Goal: Information Seeking & Learning: Learn about a topic

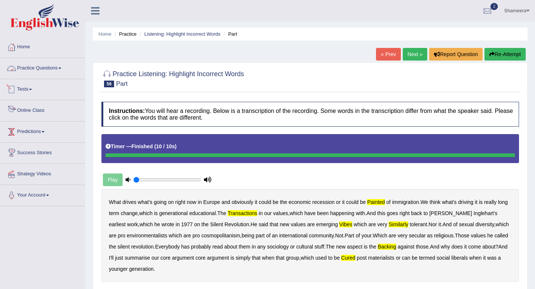
click at [47, 65] on link "Practice Questions" at bounding box center [42, 67] width 85 height 19
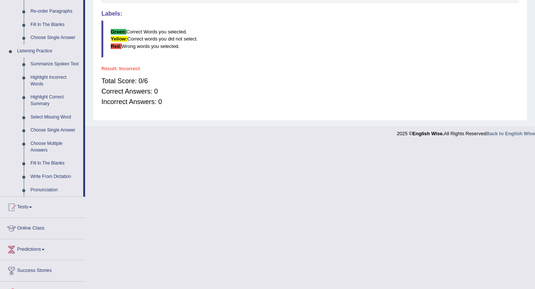
scroll to position [281, 0]
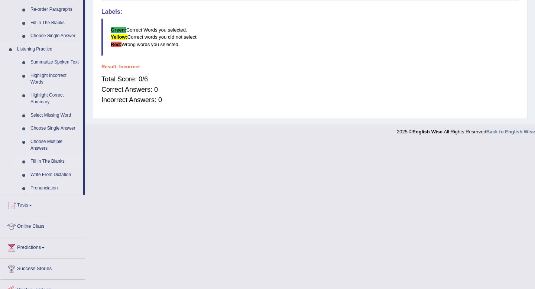
click at [40, 168] on link "Fill In The Blanks" at bounding box center [55, 161] width 56 height 13
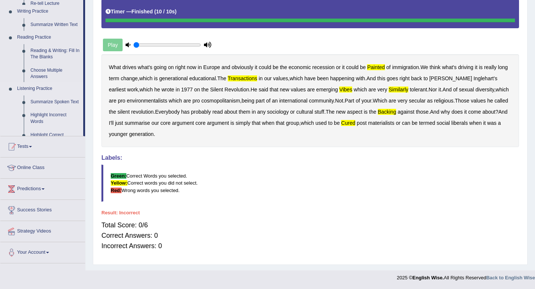
scroll to position [135, 0]
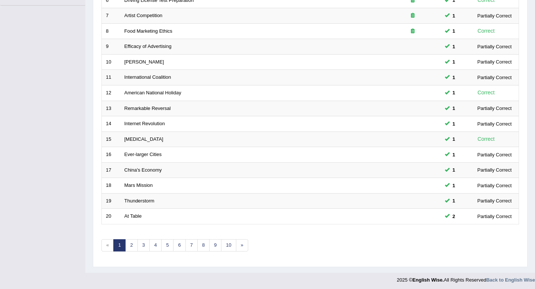
scroll to position [203, 0]
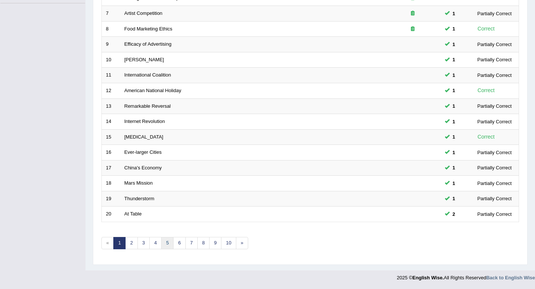
click at [166, 243] on link "5" at bounding box center [167, 243] width 12 height 12
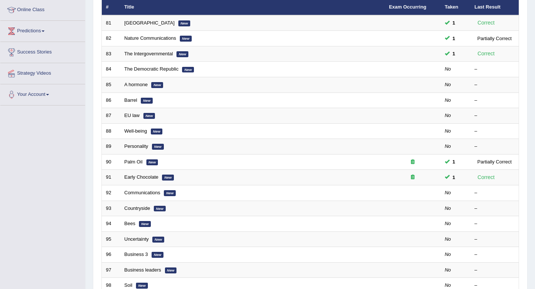
scroll to position [203, 0]
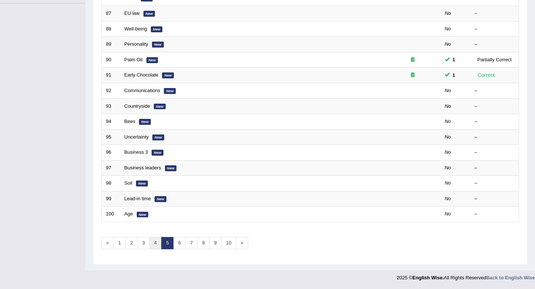
click at [155, 243] on link "4" at bounding box center [155, 243] width 12 height 12
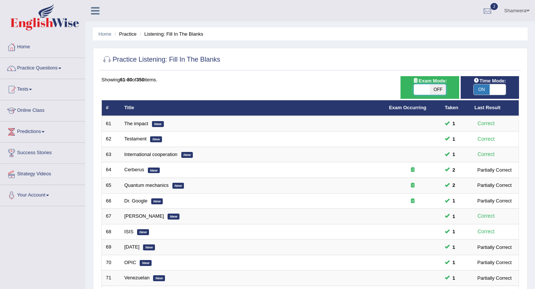
click at [428, 87] on span at bounding box center [422, 89] width 16 height 10
checkbox input "true"
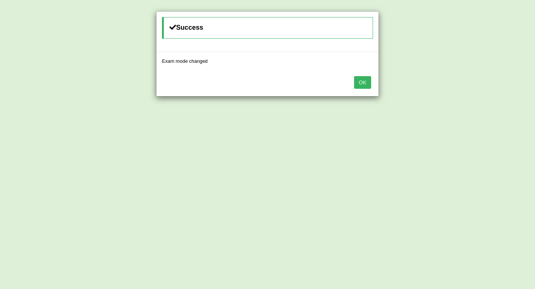
click at [359, 83] on button "OK" at bounding box center [362, 82] width 17 height 13
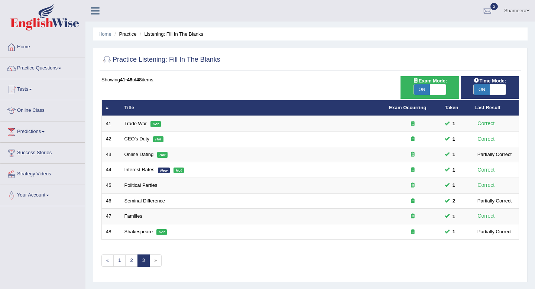
click at [437, 94] on span at bounding box center [438, 89] width 16 height 10
checkbox input "false"
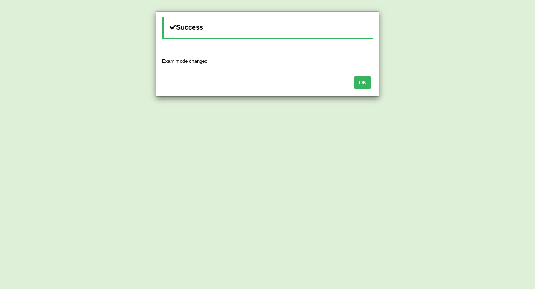
click at [360, 88] on button "OK" at bounding box center [362, 82] width 17 height 13
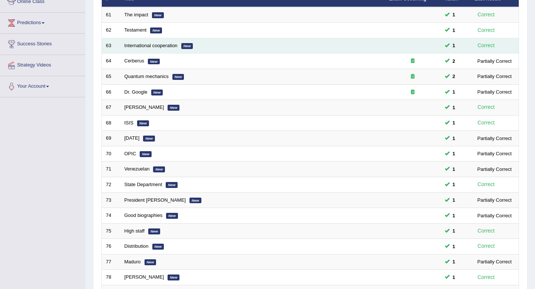
scroll to position [203, 0]
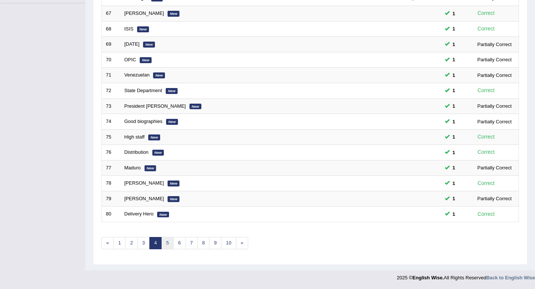
click at [166, 243] on link "5" at bounding box center [167, 243] width 12 height 12
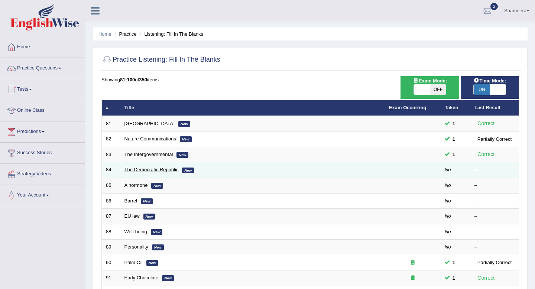
click at [133, 168] on link "The Democratic Republic" at bounding box center [151, 170] width 54 height 6
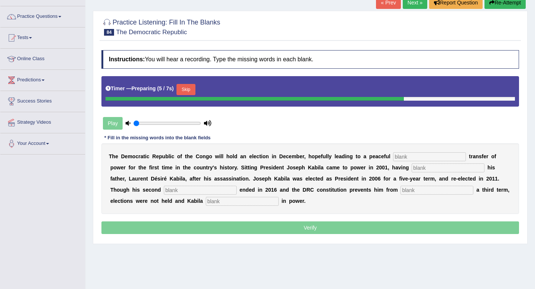
scroll to position [61, 0]
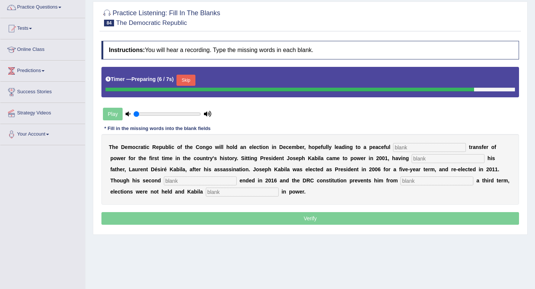
click at [432, 145] on input "text" at bounding box center [429, 147] width 73 height 9
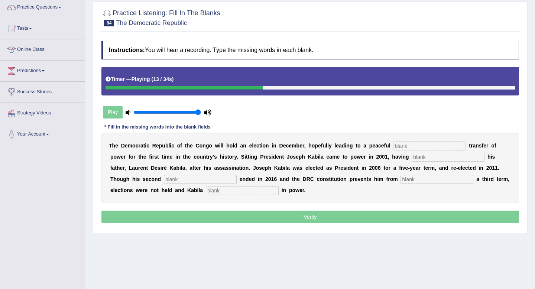
drag, startPoint x: 142, startPoint y: 111, endPoint x: 232, endPoint y: 120, distance: 90.4
type input "1"
click at [201, 115] on input "range" at bounding box center [167, 112] width 68 height 6
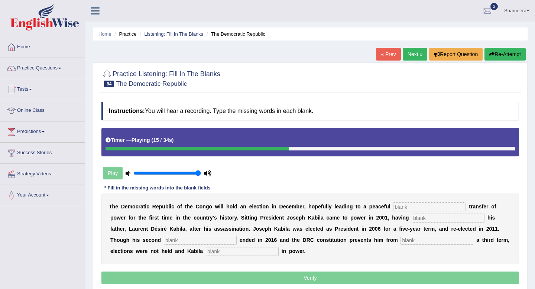
click at [496, 57] on button "Re-Attempt" at bounding box center [505, 54] width 41 height 13
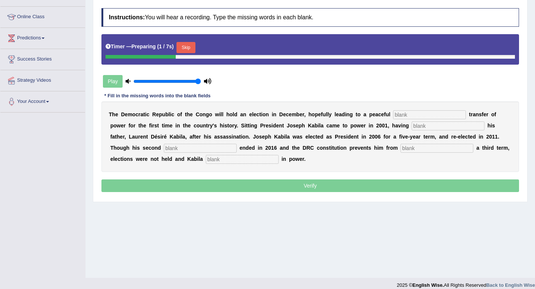
scroll to position [92, 0]
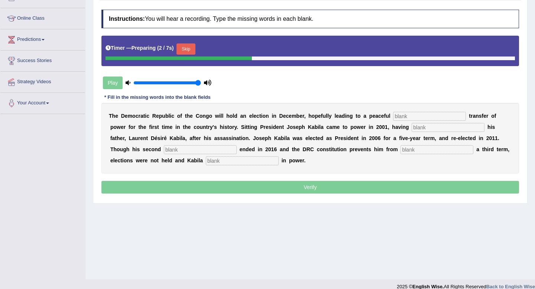
click at [194, 48] on button "Skip" at bounding box center [186, 48] width 19 height 11
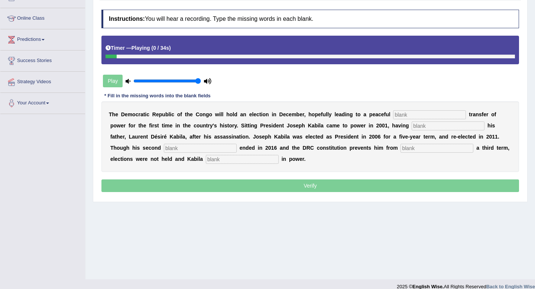
click at [405, 117] on input "text" at bounding box center [429, 114] width 73 height 9
type input "democtict"
click at [412, 123] on input "text" at bounding box center [448, 126] width 73 height 9
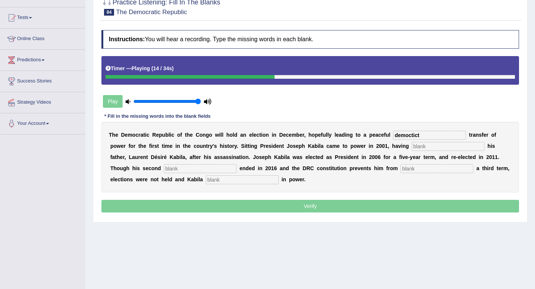
scroll to position [72, 0]
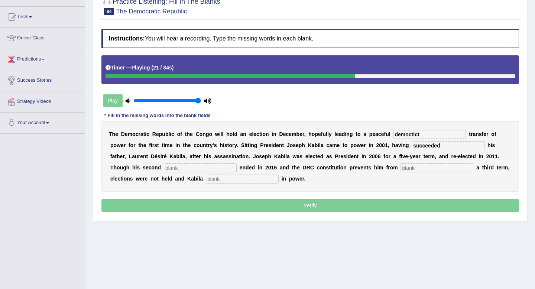
type input "succeeded"
type input "term"
type input "seeking"
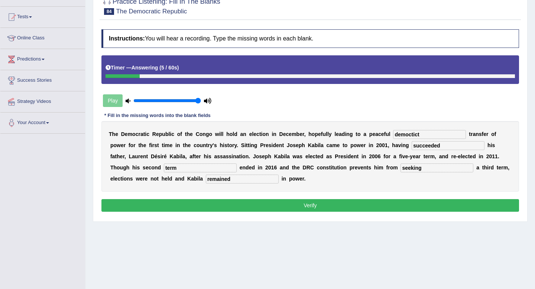
type input "remained"
drag, startPoint x: 424, startPoint y: 135, endPoint x: 371, endPoint y: 132, distance: 52.9
click at [371, 132] on div "T h e D e m o c r a t i c R e p u b l i c o f t h e C o n g o w i l l h o l d a…" at bounding box center [310, 156] width 418 height 71
type input "democratic"
click at [368, 203] on button "Verify" at bounding box center [310, 205] width 418 height 13
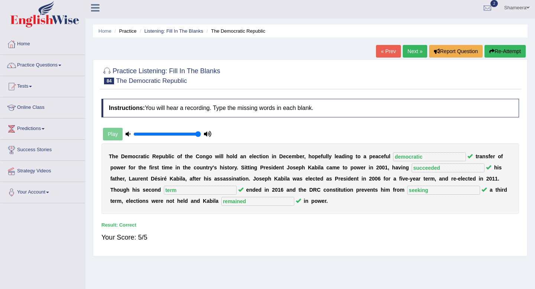
scroll to position [0, 0]
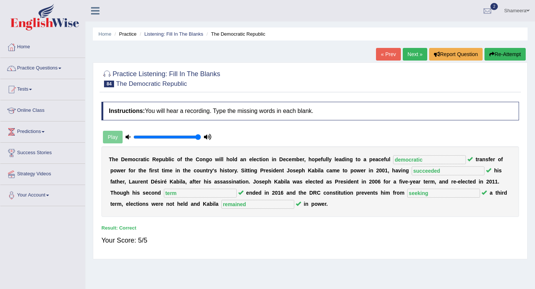
click at [412, 55] on link "Next »" at bounding box center [415, 54] width 25 height 13
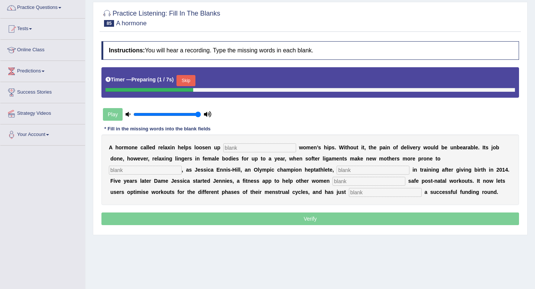
click at [188, 81] on button "Skip" at bounding box center [186, 80] width 19 height 11
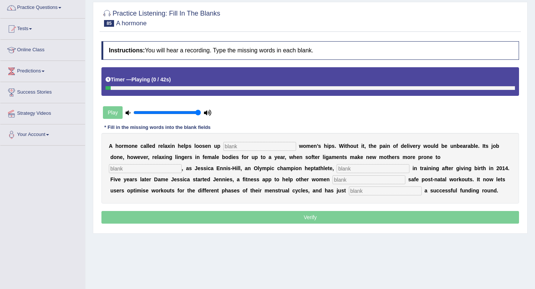
click at [237, 148] on input "text" at bounding box center [259, 146] width 73 height 9
type input "pregananet"
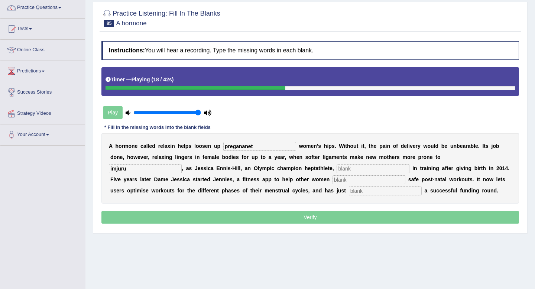
type input "imjuru"
type input "descoverded"
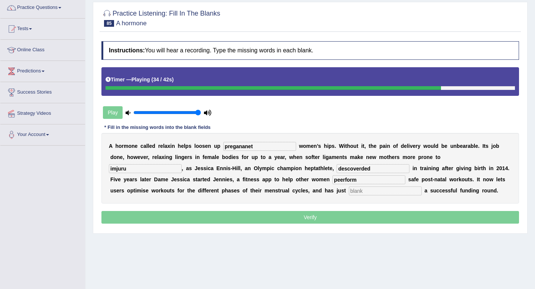
type input "peerform"
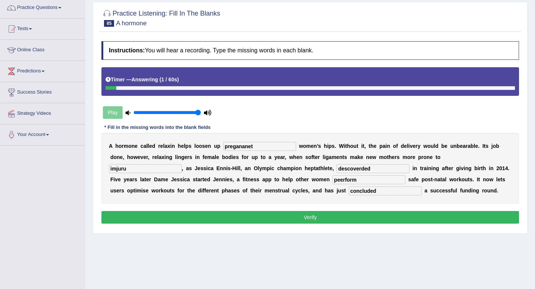
type input "concluded"
click at [333, 180] on input "peerform" at bounding box center [369, 179] width 73 height 9
type input "perform"
drag, startPoint x: 291, startPoint y: 168, endPoint x: 212, endPoint y: 162, distance: 78.6
click at [212, 162] on div "A h o r m o n e c a l l e d r e l a x i n h e l p s l o o s e n u p pregananet …" at bounding box center [310, 168] width 418 height 71
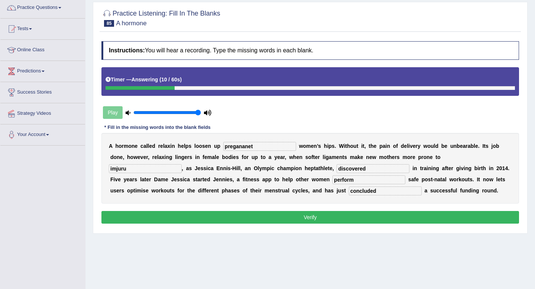
type input "discovered"
drag, startPoint x: 461, startPoint y: 156, endPoint x: 395, endPoint y: 154, distance: 65.8
click at [395, 154] on div "A h o r m o n e c a l l e d r e l a x i n h e l p s l o o s e n u p pregananet …" at bounding box center [310, 168] width 418 height 71
type input "injury"
drag, startPoint x: 257, startPoint y: 149, endPoint x: 173, endPoint y: 133, distance: 85.0
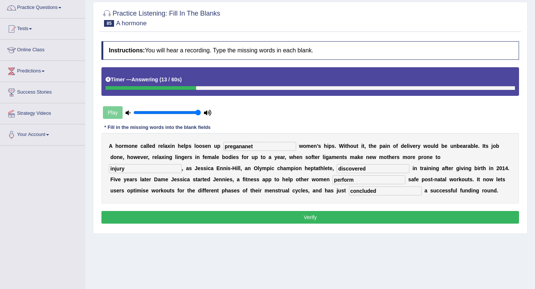
click at [173, 133] on div "A h o r m o n e c a l l e d r e l a x i n h e l p s l o o s e n u p pregananet …" at bounding box center [310, 168] width 418 height 71
type input "pregnant"
click at [234, 217] on button "Verify" at bounding box center [310, 217] width 418 height 13
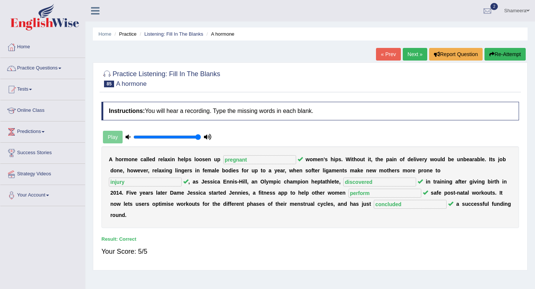
click at [413, 55] on link "Next »" at bounding box center [415, 54] width 25 height 13
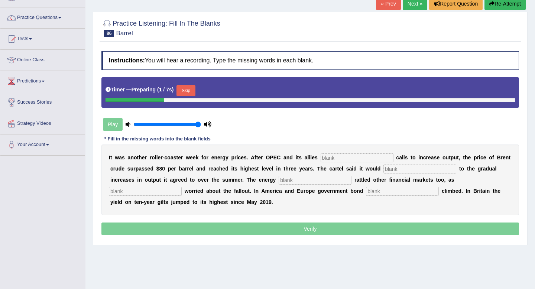
scroll to position [64, 0]
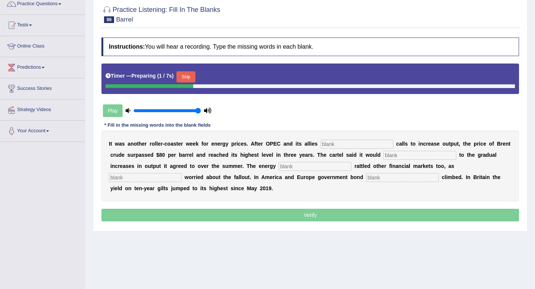
click at [188, 76] on button "Skip" at bounding box center [186, 76] width 19 height 11
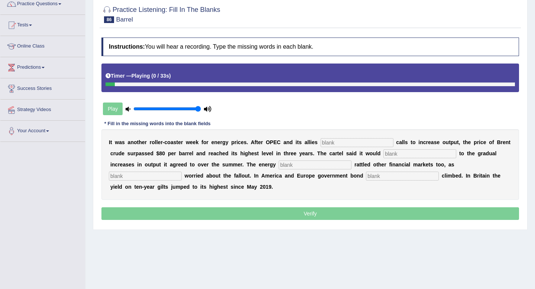
click at [339, 145] on input "text" at bounding box center [357, 142] width 73 height 9
type input "resisted"
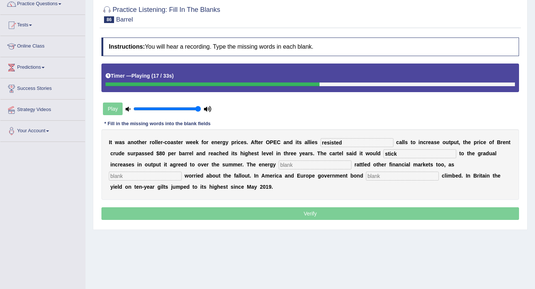
type input "stick"
type input "shorytahe"
type input "onveestors"
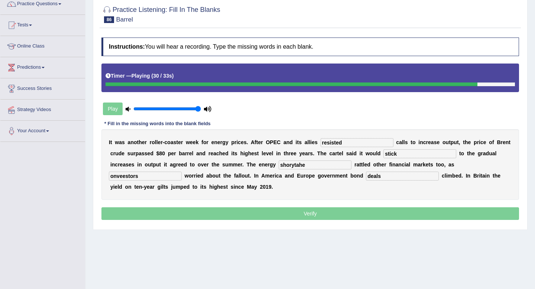
type input "deals"
drag, startPoint x: 456, startPoint y: 164, endPoint x: 383, endPoint y: 161, distance: 72.9
click at [383, 161] on div "I t w a s a n o t h e r r o l l e r - c o a s t e r w e e k f o r e n e r g y p…" at bounding box center [310, 164] width 418 height 71
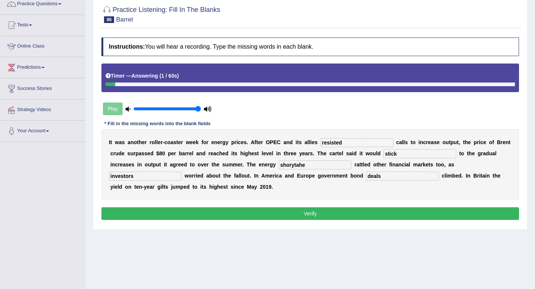
type input "investors"
drag, startPoint x: 282, startPoint y: 166, endPoint x: 229, endPoint y: 162, distance: 53.3
click at [229, 162] on div "I t w a s a n o t h e r r o l l e r - c o a s t e r w e e k f o r e n e r g y p…" at bounding box center [310, 164] width 418 height 71
type input "shortage"
drag, startPoint x: 345, startPoint y: 143, endPoint x: 293, endPoint y: 138, distance: 51.9
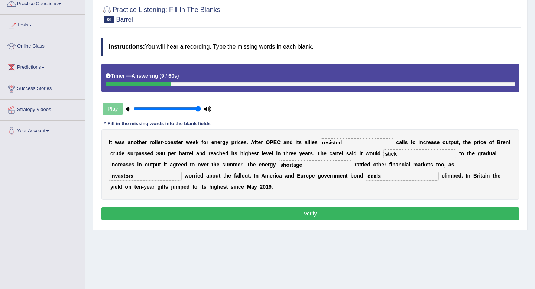
click at [293, 138] on div "I t w a s a n o t h e r r o l l e r - c o a s t e r w e e k f o r e n e r g y p…" at bounding box center [310, 164] width 418 height 71
type input "restricted"
click at [330, 215] on button "Verify" at bounding box center [310, 213] width 418 height 13
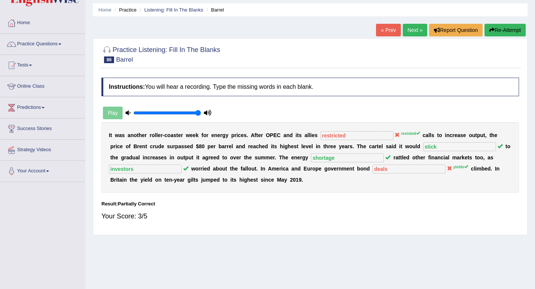
scroll to position [0, 0]
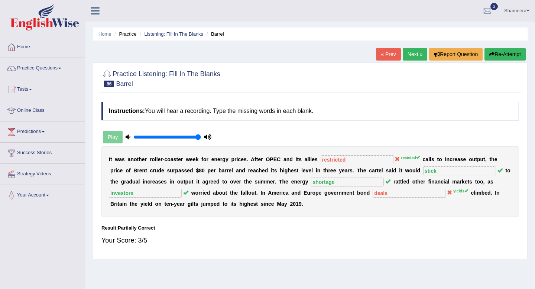
click at [502, 57] on button "Re-Attempt" at bounding box center [505, 54] width 41 height 13
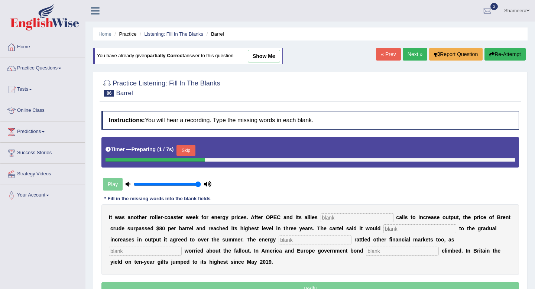
click at [189, 149] on button "Skip" at bounding box center [186, 150] width 19 height 11
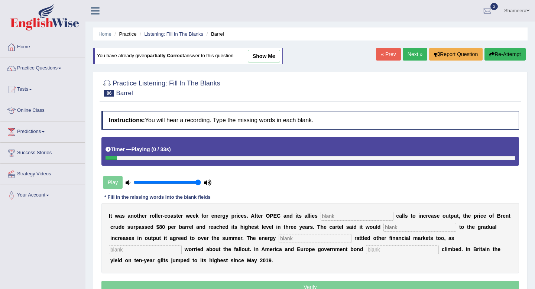
click at [330, 219] on input "text" at bounding box center [357, 216] width 73 height 9
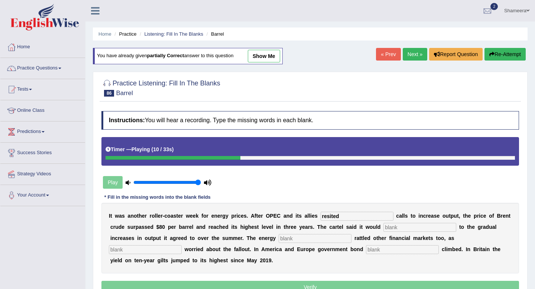
type input "resited"
click at [410, 51] on link "Next »" at bounding box center [415, 54] width 25 height 13
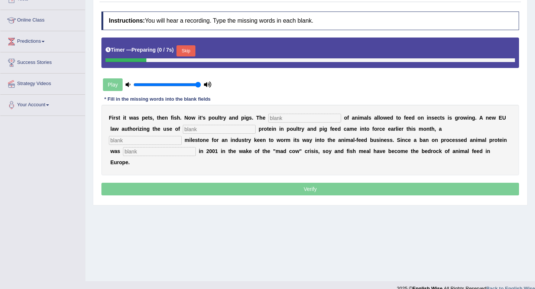
scroll to position [98, 0]
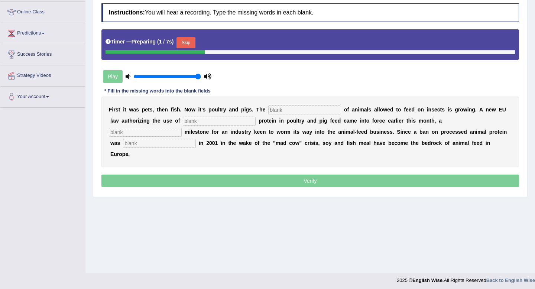
click at [188, 37] on button "Skip" at bounding box center [186, 42] width 19 height 11
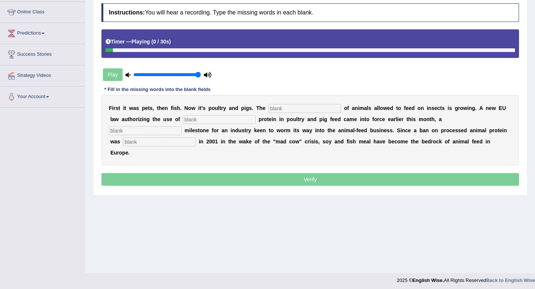
click at [286, 107] on input "text" at bounding box center [304, 108] width 73 height 9
type input "list"
type input "instect"
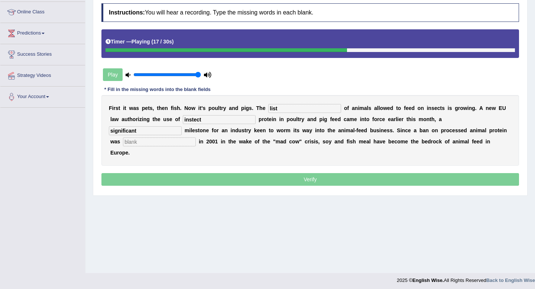
type input "significant"
type input "imposed"
click at [182, 126] on input "significant" at bounding box center [145, 130] width 73 height 9
drag, startPoint x: 204, startPoint y: 120, endPoint x: 136, endPoint y: 114, distance: 67.9
click at [136, 114] on div "F i r s t i t w a s p e t s , t h e n f i s h . N o w i t ' s p o u l t r y a n…" at bounding box center [310, 130] width 418 height 71
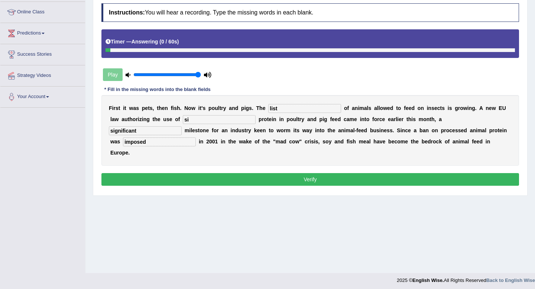
type input "s"
type input "insect"
click at [292, 173] on button "Verify" at bounding box center [310, 179] width 418 height 13
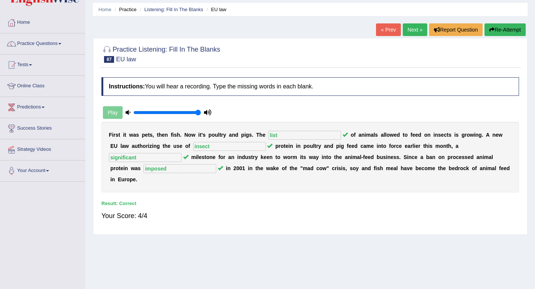
scroll to position [0, 0]
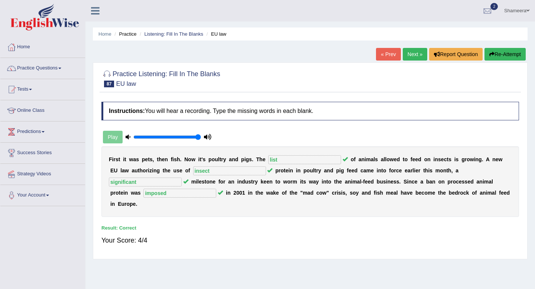
click at [411, 58] on link "Next »" at bounding box center [415, 54] width 25 height 13
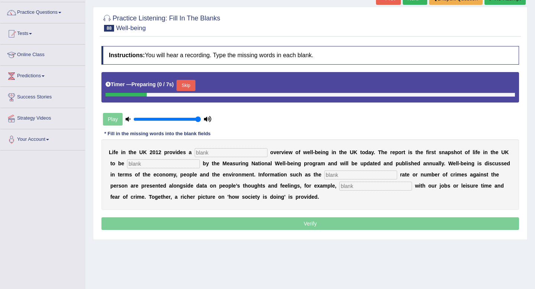
scroll to position [70, 0]
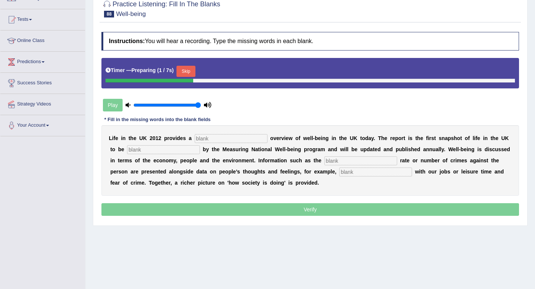
click at [191, 68] on button "Skip" at bounding box center [186, 71] width 19 height 11
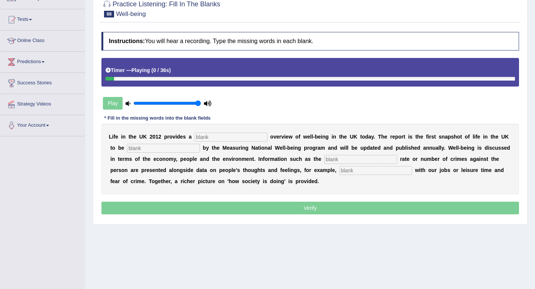
click at [217, 139] on input "text" at bounding box center [231, 137] width 73 height 9
type input "unique"
type input "dlkeiverd"
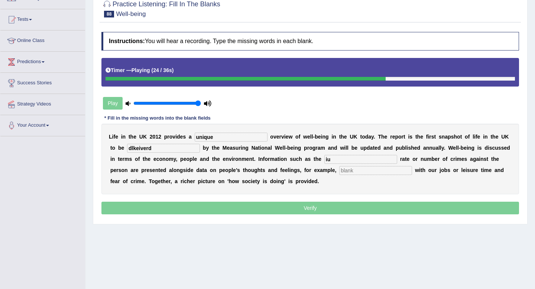
type input "i"
type input "unempolyemnt"
click at [339, 170] on input "text" at bounding box center [375, 170] width 73 height 9
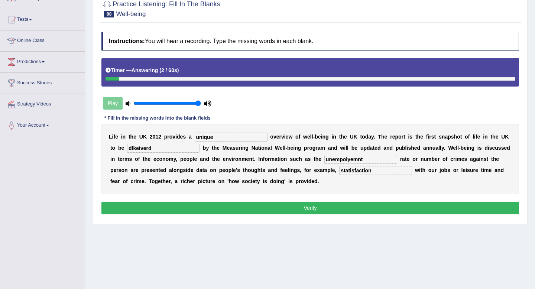
type input "statisfaction"
drag, startPoint x: 356, startPoint y: 160, endPoint x: 350, endPoint y: 160, distance: 6.7
click at [350, 160] on input "unempolyemnt" at bounding box center [360, 159] width 73 height 9
type input "unemployment"
drag, startPoint x: 149, startPoint y: 149, endPoint x: 85, endPoint y: 145, distance: 64.1
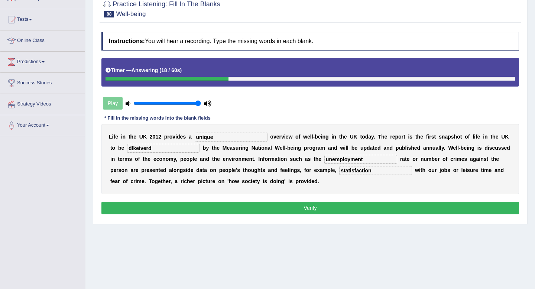
click at [85, 145] on div "Home Practice Listening: Fill In The Blanks Well-being « Prev Next » Report Que…" at bounding box center [310, 116] width 450 height 372
type input "delivered"
drag, startPoint x: 343, startPoint y: 173, endPoint x: 290, endPoint y: 168, distance: 53.0
click at [290, 168] on div "L i f e i n t h e U K 2 0 1 2 p r o v i d e s a unique o v e r v i e w o f w e …" at bounding box center [310, 159] width 418 height 71
type input "satisfaction"
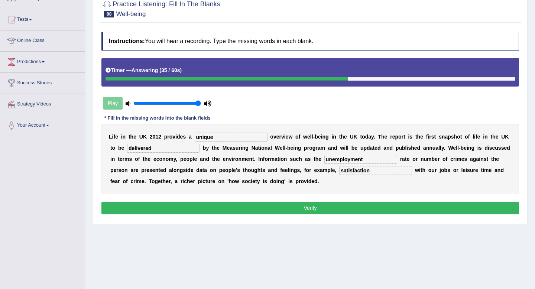
click at [324, 205] on button "Verify" at bounding box center [310, 208] width 418 height 13
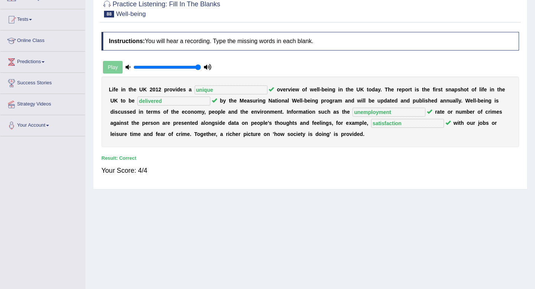
scroll to position [0, 0]
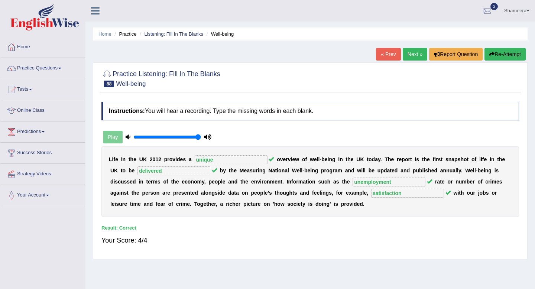
click at [412, 52] on link "Next »" at bounding box center [415, 54] width 25 height 13
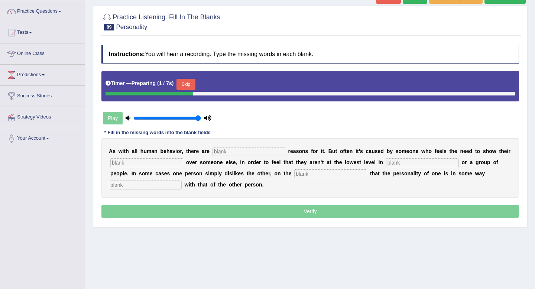
click at [190, 82] on button "Skip" at bounding box center [186, 84] width 19 height 11
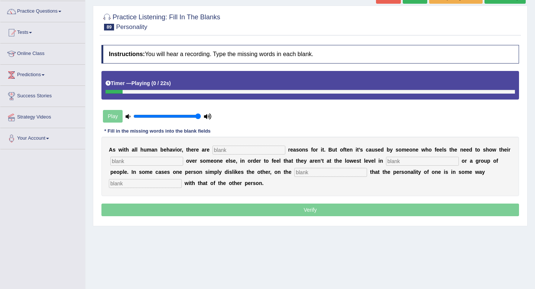
click at [225, 152] on input "text" at bounding box center [249, 150] width 73 height 9
type input "numers"
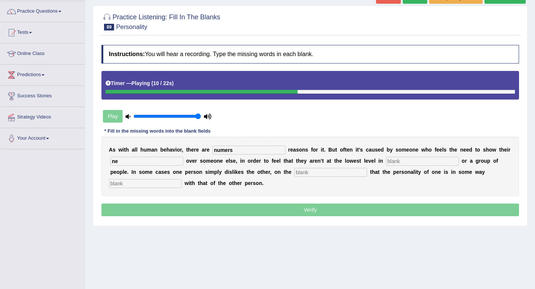
type input "n"
type input "suprorust"
click at [391, 160] on input "text" at bounding box center [422, 161] width 73 height 9
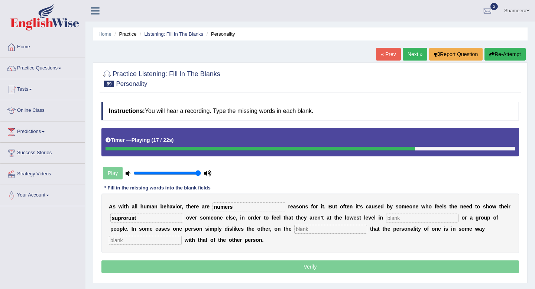
click at [500, 50] on button "Re-Attempt" at bounding box center [505, 54] width 41 height 13
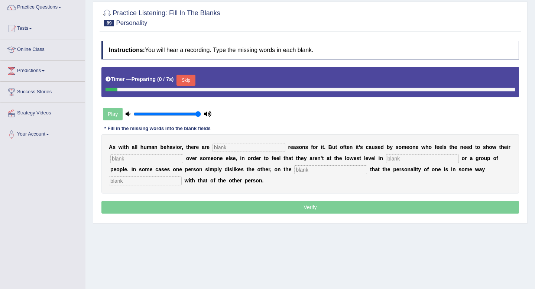
scroll to position [101, 0]
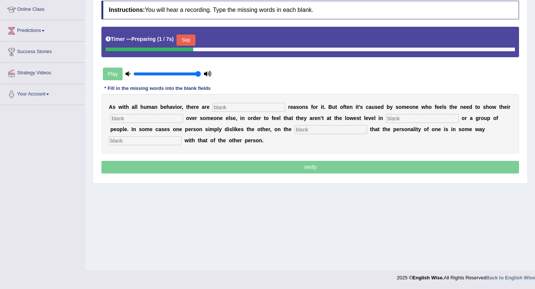
click at [185, 42] on button "Skip" at bounding box center [186, 40] width 19 height 11
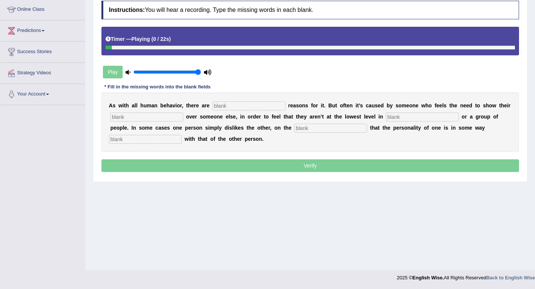
click at [224, 106] on input "text" at bounding box center [249, 105] width 73 height 9
type input "numerous"
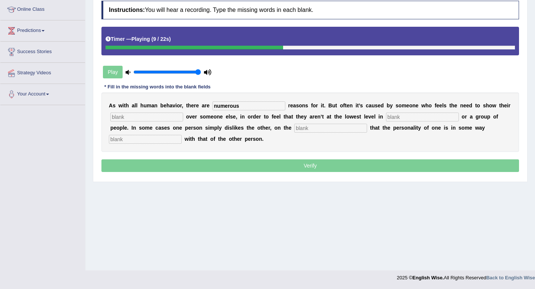
scroll to position [0, 0]
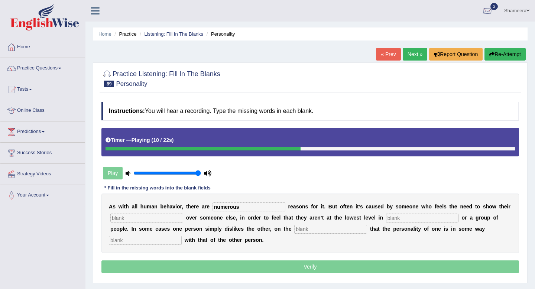
click at [504, 54] on button "Re-Attempt" at bounding box center [505, 54] width 41 height 13
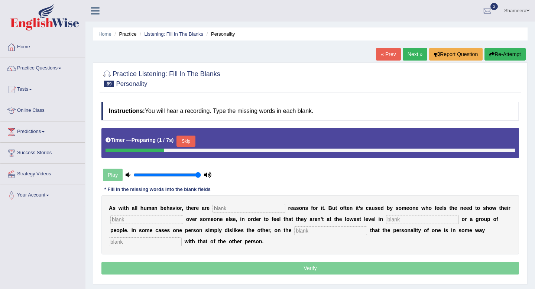
click at [189, 141] on button "Skip" at bounding box center [186, 141] width 19 height 11
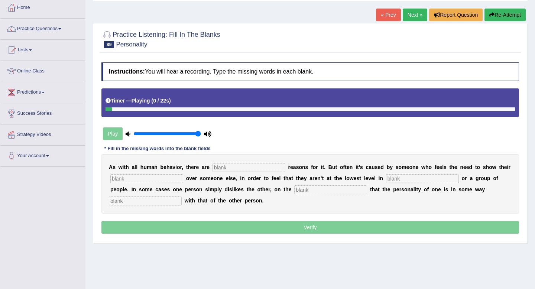
scroll to position [48, 0]
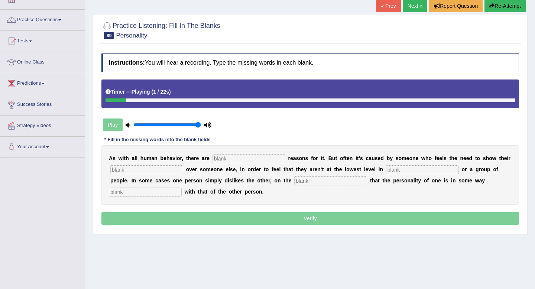
click at [234, 161] on input "text" at bounding box center [249, 158] width 73 height 9
type input "numerous"
type input "s"
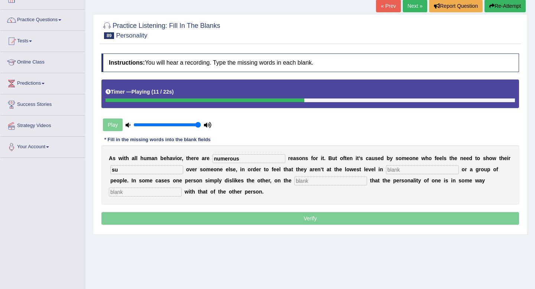
type input "s"
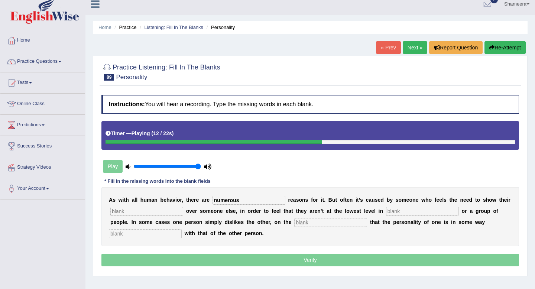
scroll to position [0, 0]
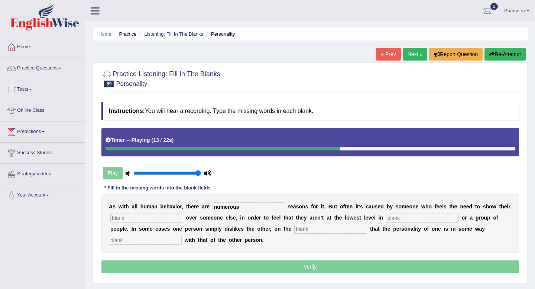
click at [512, 58] on button "Re-Attempt" at bounding box center [505, 54] width 41 height 13
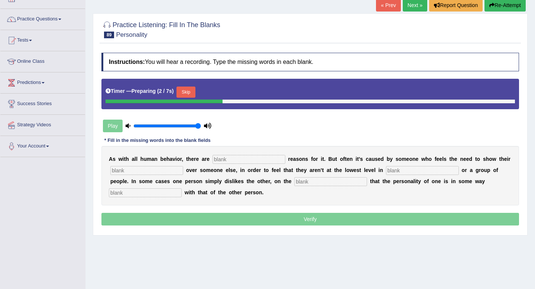
scroll to position [53, 0]
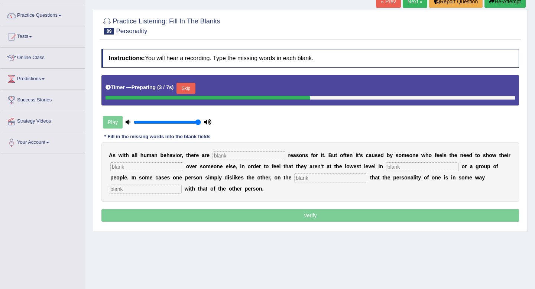
click at [191, 85] on button "Skip" at bounding box center [186, 88] width 19 height 11
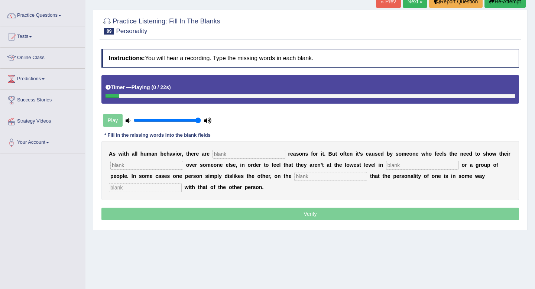
click at [231, 152] on input "text" at bounding box center [249, 154] width 73 height 9
type input "numeorus"
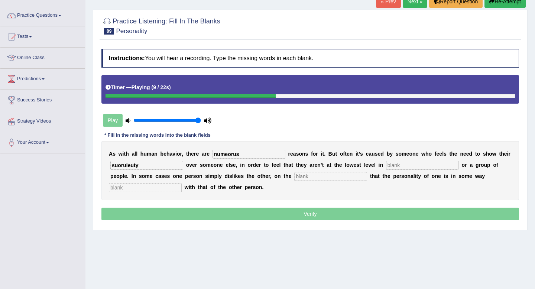
type input "suoruieuty"
type input "hierachy"
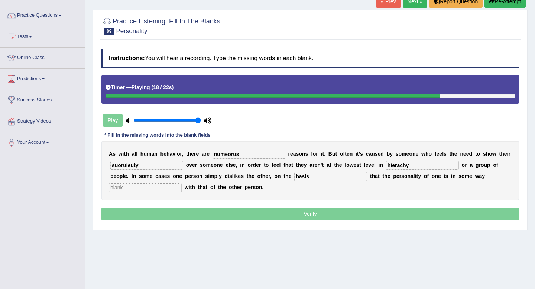
type input "basis"
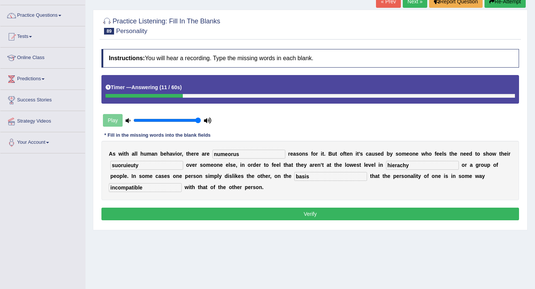
type input "incompatible"
drag, startPoint x: 402, startPoint y: 167, endPoint x: 347, endPoint y: 160, distance: 56.2
click at [347, 160] on div "A s w i t h a l l h u m a n b e h a v i o r , t h e r e a r e numeorus r e a s …" at bounding box center [310, 170] width 418 height 59
type input "h"
click at [386, 167] on input "hierarchy" at bounding box center [422, 165] width 73 height 9
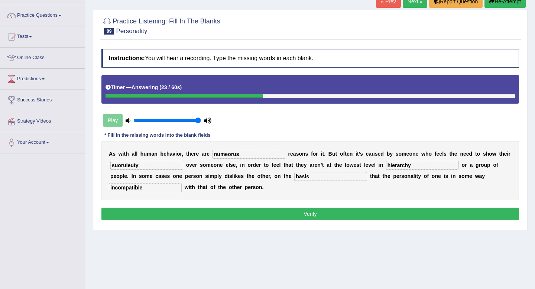
click at [386, 167] on input "hierarchy" at bounding box center [422, 165] width 73 height 9
type input "hierarchy"
click at [241, 156] on input "numeorus" at bounding box center [249, 154] width 73 height 9
type input "numerous"
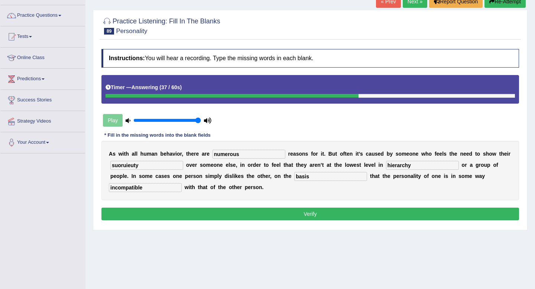
drag, startPoint x: 145, startPoint y: 166, endPoint x: 87, endPoint y: 165, distance: 58.7
click at [87, 165] on div "Home Practice Listening: Fill In The Blanks Personality « Prev Next » Report Qu…" at bounding box center [310, 133] width 450 height 372
type input "superiority"
click at [237, 212] on button "Verify" at bounding box center [310, 214] width 418 height 13
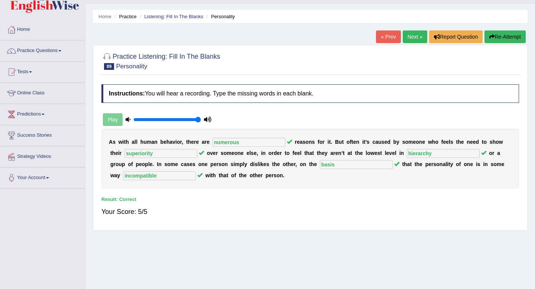
scroll to position [0, 0]
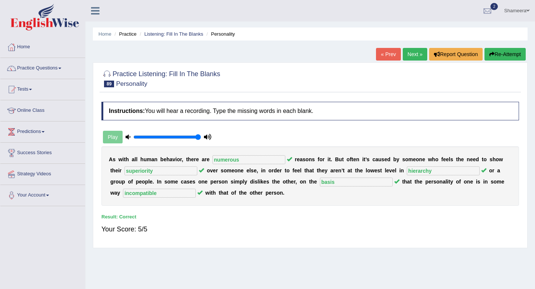
click at [409, 56] on link "Next »" at bounding box center [415, 54] width 25 height 13
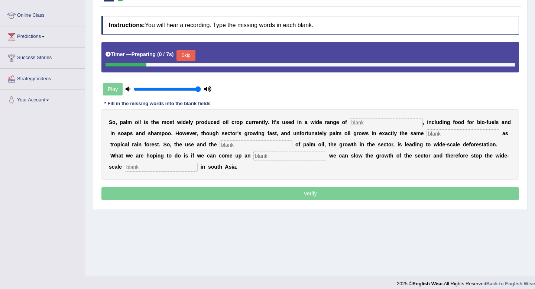
scroll to position [101, 0]
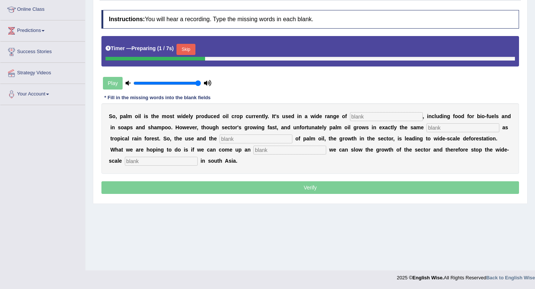
click at [190, 52] on button "Skip" at bounding box center [186, 49] width 19 height 11
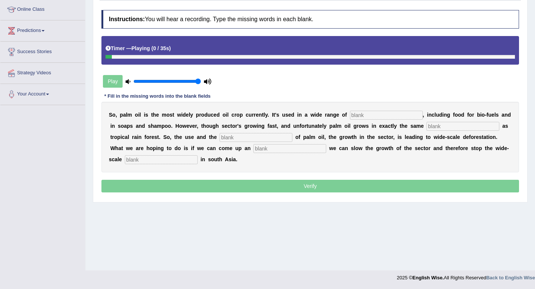
click at [358, 115] on input "text" at bounding box center [386, 115] width 73 height 9
type input "insudtries"
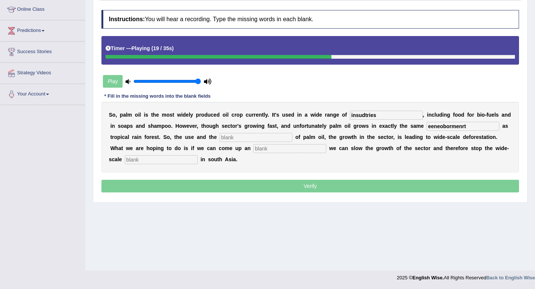
type input "eeneobormenrt"
type input "dvelopmentq"
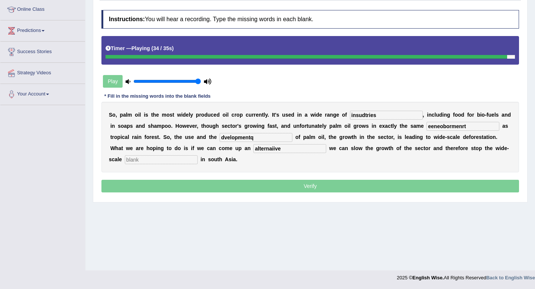
type input "alternaiive"
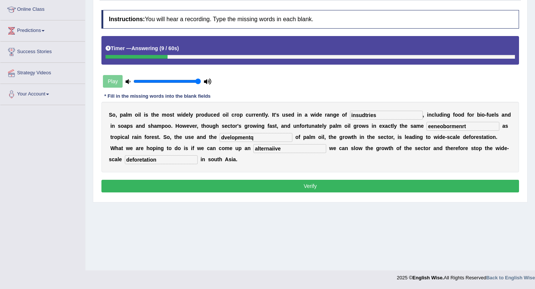
click at [126, 163] on input "deforetation" at bounding box center [161, 159] width 73 height 9
type input "deforestation"
click at [253, 151] on input "alternaiive" at bounding box center [289, 148] width 73 height 9
type input "alternative"
drag, startPoint x: 240, startPoint y: 139, endPoint x: 180, endPoint y: 132, distance: 59.9
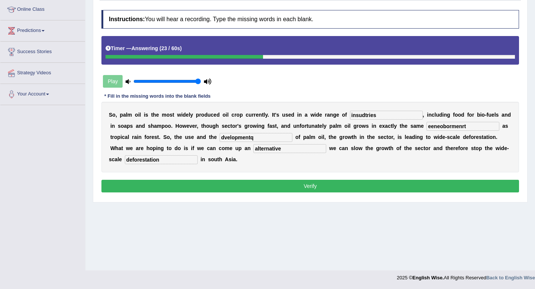
click at [180, 132] on div "S o , p a l m o i l i s t h e m o s t w i d e l y p r o d u c e d o i l c r o p…" at bounding box center [310, 137] width 418 height 71
type input "development"
drag, startPoint x: 461, startPoint y: 127, endPoint x: 369, endPoint y: 120, distance: 92.5
click at [369, 120] on div "S o , p a l m o i l i s t h e m o s t w i d e l y p r o d u c e d o i l c r o p…" at bounding box center [310, 137] width 418 height 71
type input "environment"
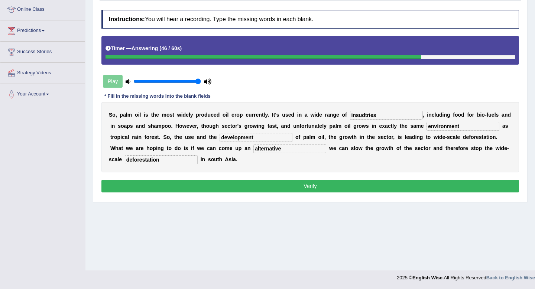
drag, startPoint x: 390, startPoint y: 116, endPoint x: 307, endPoint y: 110, distance: 83.5
click at [307, 110] on div "S o , p a l m o i l i s t h e m o s t w i d e l y p r o d u c e d o i l c r o p…" at bounding box center [310, 137] width 418 height 71
click at [370, 117] on input "industires" at bounding box center [386, 115] width 73 height 9
type input "industries"
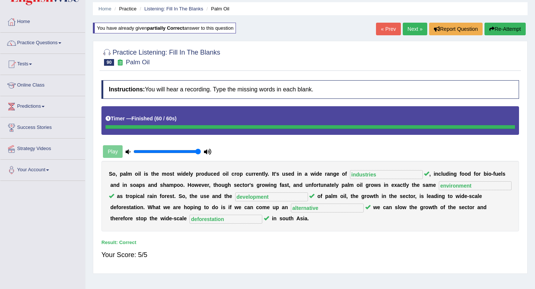
scroll to position [0, 0]
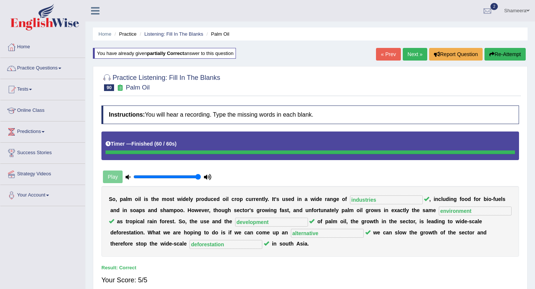
click at [411, 58] on link "Next »" at bounding box center [415, 54] width 25 height 13
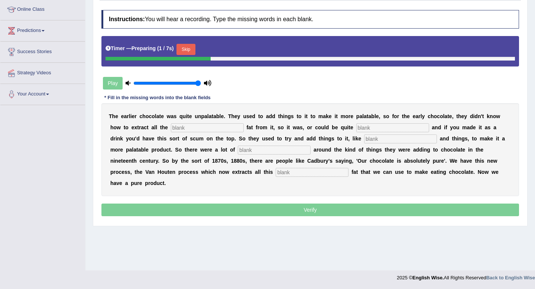
click at [192, 50] on button "Skip" at bounding box center [186, 49] width 19 height 11
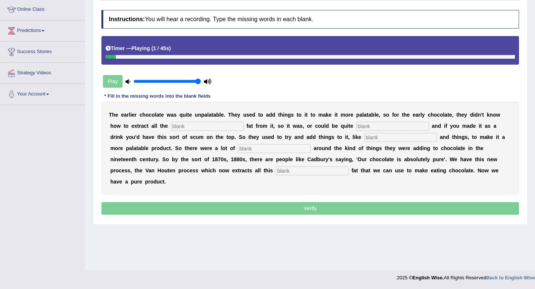
click at [215, 125] on input "text" at bounding box center [207, 126] width 73 height 9
type input "cocoe"
type input "greasy"
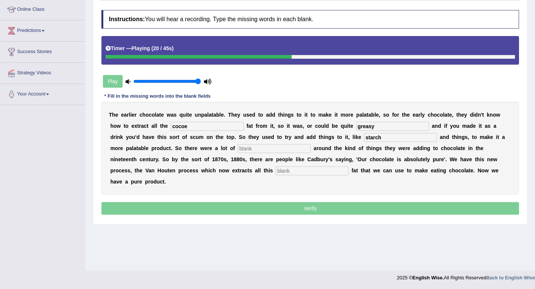
type input "starch"
type input "scandals"
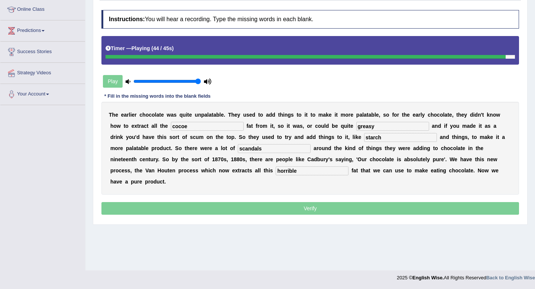
type input "horrible"
click at [205, 129] on input "cocoe" at bounding box center [207, 126] width 73 height 9
type input "c"
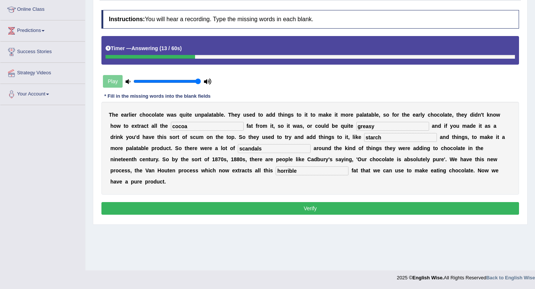
type input "cocoa"
click at [252, 202] on button "Verify" at bounding box center [310, 208] width 418 height 13
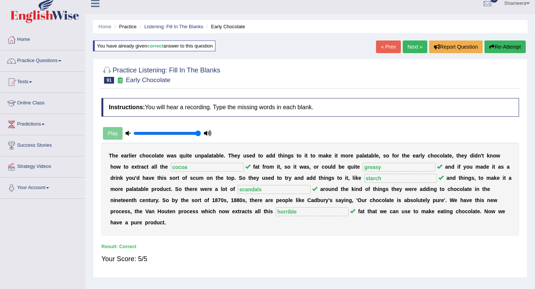
scroll to position [6, 0]
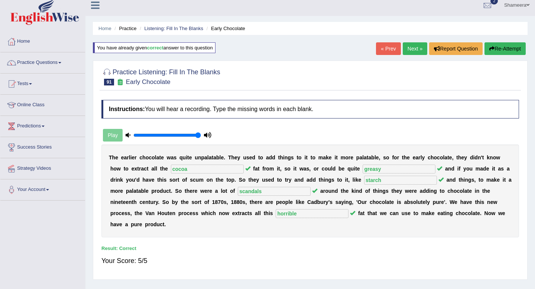
click at [413, 51] on link "Next »" at bounding box center [415, 48] width 25 height 13
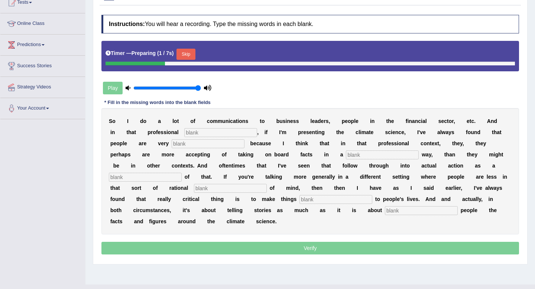
scroll to position [90, 0]
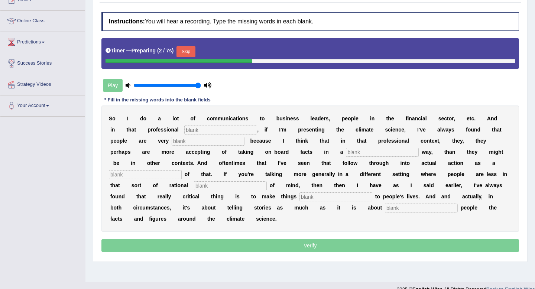
click at [183, 50] on button "Skip" at bounding box center [186, 51] width 19 height 11
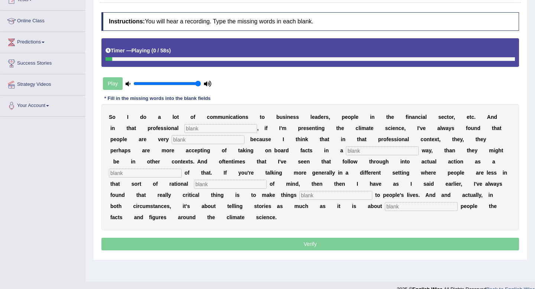
click at [203, 127] on input "text" at bounding box center [220, 128] width 73 height 9
type input "cnetext"
type input "respetive"
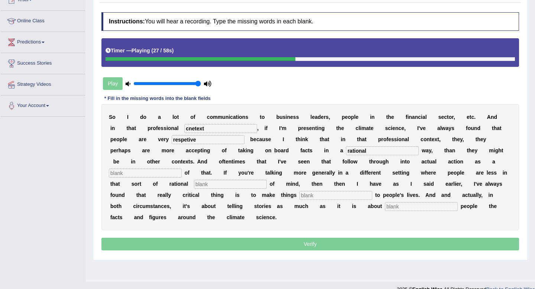
type input "rational"
type input "s"
type input "conseqiuenscew"
type input "frame"
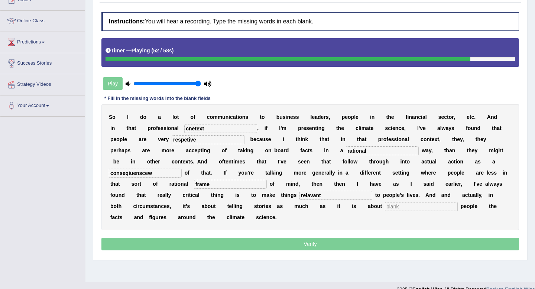
type input "relavant"
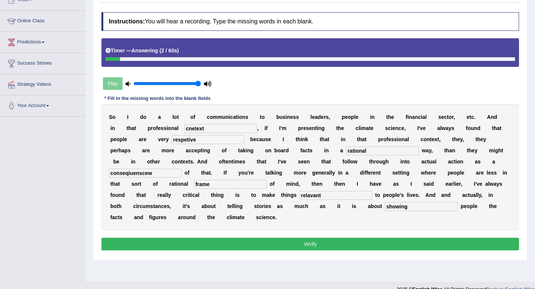
type input "showing"
click at [300, 197] on input "relavant" at bounding box center [336, 195] width 73 height 9
type input "relevant"
drag, startPoint x: 159, startPoint y: 175, endPoint x: 75, endPoint y: 165, distance: 84.9
click at [75, 165] on div "Toggle navigation Home Practice Questions Speaking Practice Read Aloud Repeat S…" at bounding box center [267, 103] width 535 height 386
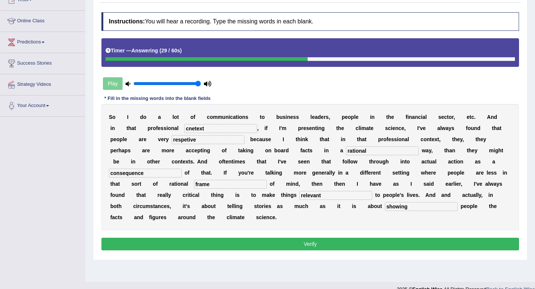
type input "consequence"
click at [203, 141] on input "respetive" at bounding box center [208, 139] width 73 height 9
click at [181, 141] on input "reseptive" at bounding box center [208, 139] width 73 height 9
type input "receptive"
click at [209, 129] on input "cnetext" at bounding box center [220, 128] width 73 height 9
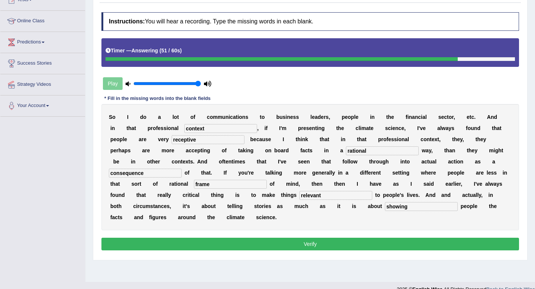
type input "context"
click at [328, 245] on button "Verify" at bounding box center [310, 244] width 418 height 13
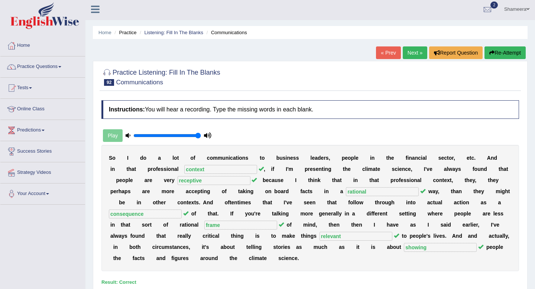
scroll to position [0, 0]
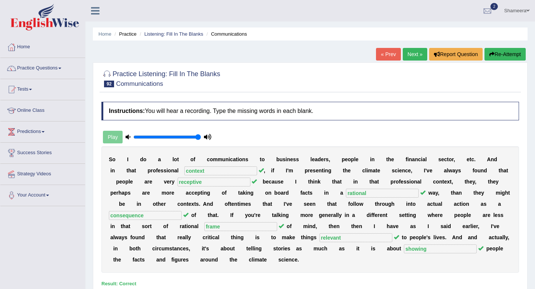
click at [412, 55] on link "Next »" at bounding box center [415, 54] width 25 height 13
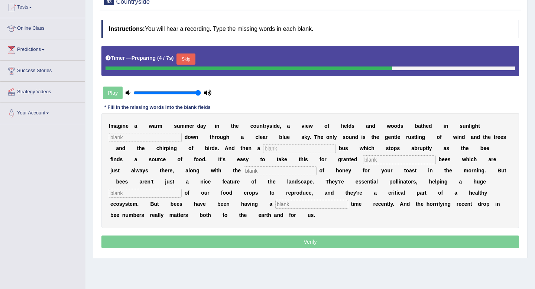
scroll to position [84, 0]
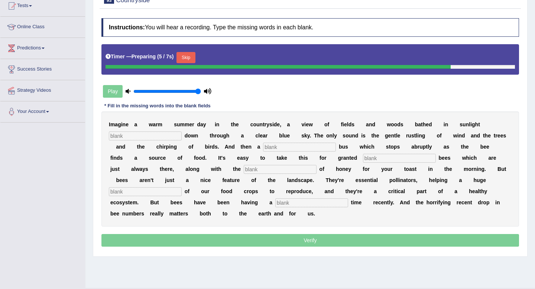
click at [150, 139] on input "text" at bounding box center [145, 136] width 73 height 9
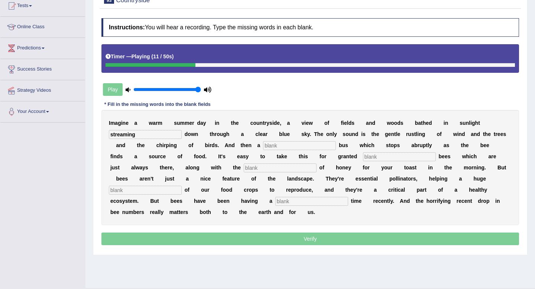
type input "streaming"
type input "distincitve"
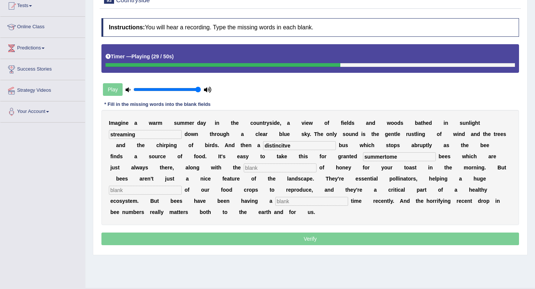
type input "summertome"
type input "availabilty"
click at [182, 186] on input "text" at bounding box center [145, 190] width 73 height 9
type input "protpoins"
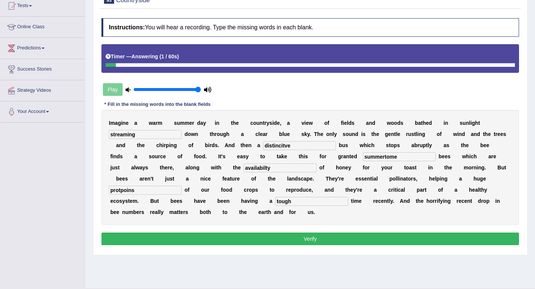
type input "tough"
drag, startPoint x: 469, startPoint y: 179, endPoint x: 399, endPoint y: 177, distance: 69.5
click at [399, 177] on div "I m a g i n e a w a r m s u m m e r d a y i n t h e c o u n t r y s i d e , a v…" at bounding box center [310, 167] width 418 height 115
type input "proportion"
click at [377, 156] on input "summertome" at bounding box center [399, 156] width 73 height 9
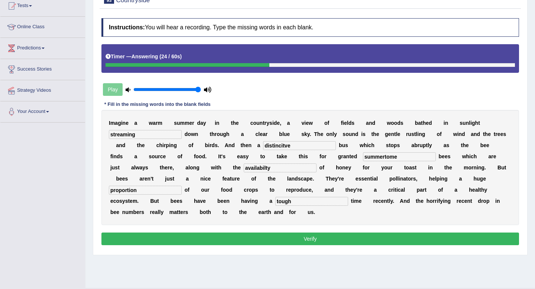
click at [363, 156] on input "summertome" at bounding box center [399, 156] width 73 height 9
type input "summertime"
drag, startPoint x: 219, startPoint y: 169, endPoint x: 218, endPoint y: 179, distance: 10.5
click at [219, 174] on div "I m a g i n e a w a r m s u m m e r d a y i n t h e c o u n t r y s i d e , a v…" at bounding box center [310, 167] width 418 height 115
type input "availability"
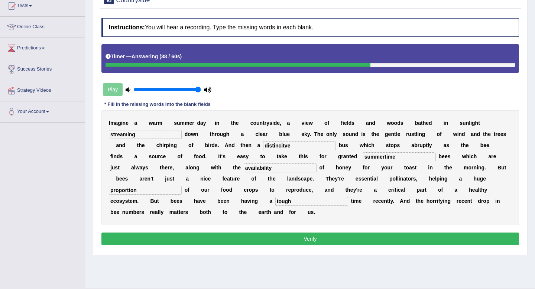
click at [287, 146] on input "distincitve" at bounding box center [299, 145] width 73 height 9
type input "distinctive"
click at [342, 242] on button "Verify" at bounding box center [310, 239] width 418 height 13
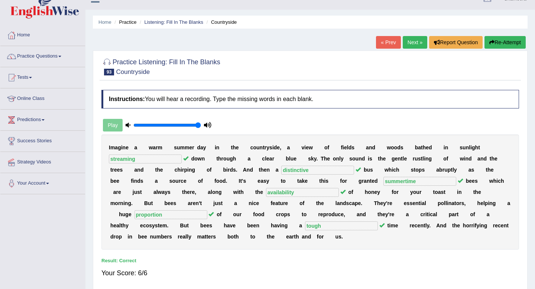
scroll to position [0, 0]
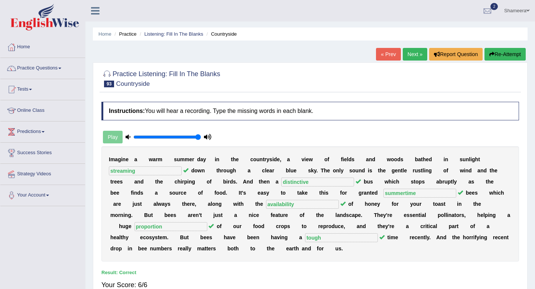
click at [411, 55] on link "Next »" at bounding box center [415, 54] width 25 height 13
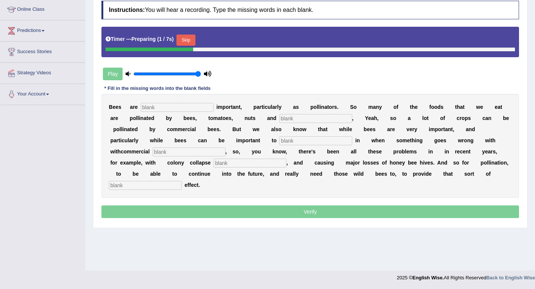
click at [165, 108] on input "text" at bounding box center [177, 107] width 73 height 9
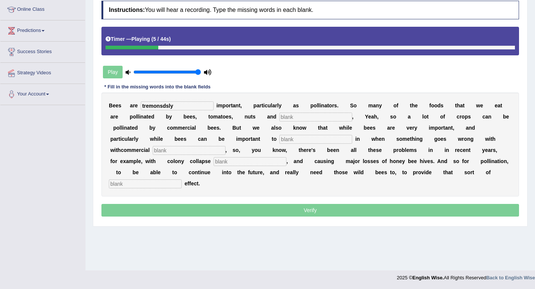
type input "tremonsdsly"
type input "choclate"
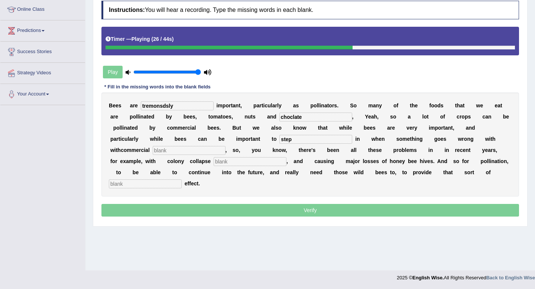
type input "step"
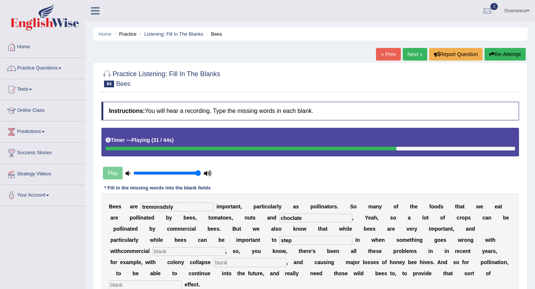
click at [502, 51] on button "Re-Attempt" at bounding box center [505, 54] width 41 height 13
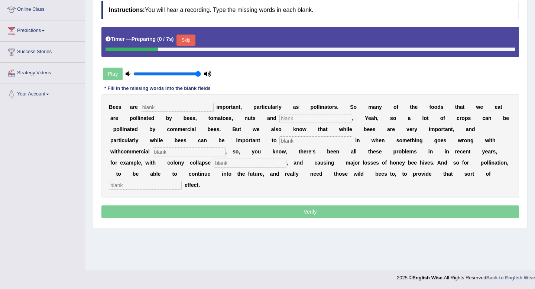
scroll to position [96, 0]
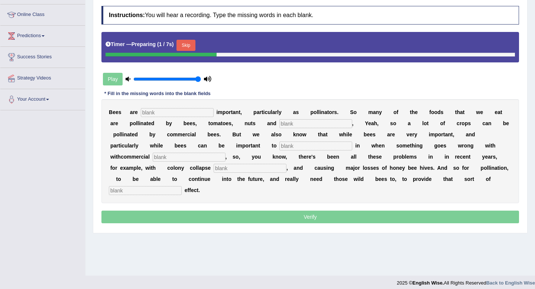
click at [191, 44] on button "Skip" at bounding box center [186, 45] width 19 height 11
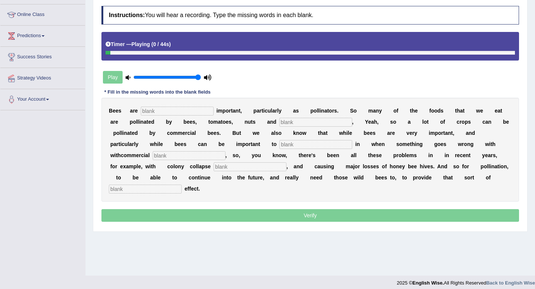
click at [165, 109] on input "text" at bounding box center [177, 111] width 73 height 9
type input "tremoundlsly"
type input "chcolate"
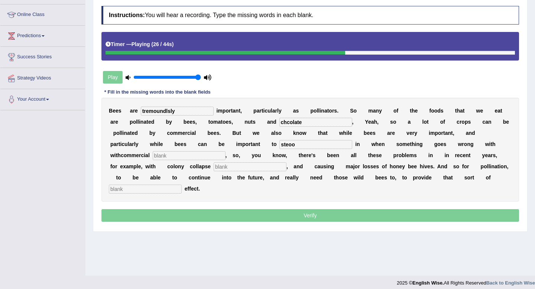
type input "steoo"
click at [203, 160] on input "text" at bounding box center [189, 155] width 73 height 9
type input "BEEHIVES"
click at [240, 168] on input "text" at bounding box center [250, 166] width 73 height 9
type input "DIOORDEDR"
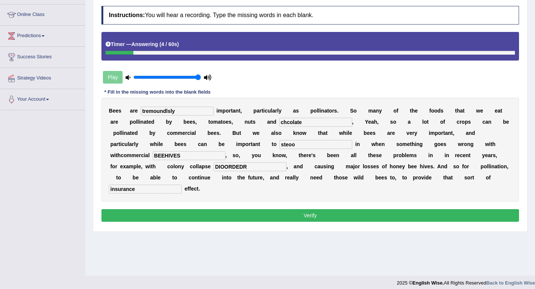
type input "insurance"
drag, startPoint x: 249, startPoint y: 165, endPoint x: 187, endPoint y: 165, distance: 62.1
click at [187, 165] on div "B e e s a r e tremoundlsly i m p o r t a n t , p a r t i c u l a r l y a s p o …" at bounding box center [310, 150] width 418 height 104
type input "disorder"
drag, startPoint x: 184, startPoint y: 155, endPoint x: 124, endPoint y: 149, distance: 60.9
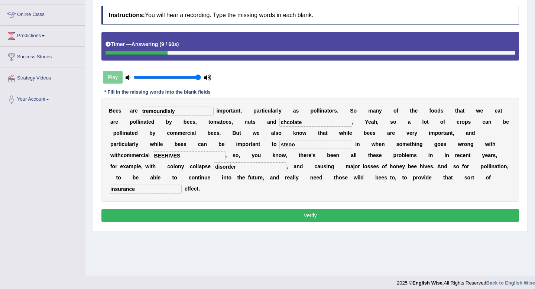
click at [124, 149] on div "B e e s a r e tremoundlsly i m p o r t a n t , p a r t i c u l a r l y a s p o …" at bounding box center [310, 150] width 418 height 104
type input "beehives"
drag, startPoint x: 300, startPoint y: 144, endPoint x: 295, endPoint y: 144, distance: 5.2
click at [295, 144] on input "steoo" at bounding box center [315, 144] width 73 height 9
type input "step"
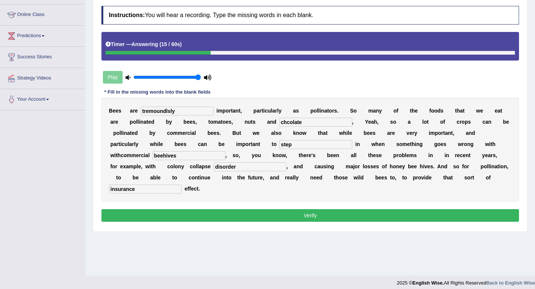
click at [300, 118] on input "chcolate" at bounding box center [315, 122] width 73 height 9
type input "chocolate"
drag, startPoint x: 183, startPoint y: 113, endPoint x: 119, endPoint y: 110, distance: 64.0
click at [119, 110] on div "B e e s a r e tremoundlsly i m p o r t a n t , p a r t i c u l a r l y a s p o …" at bounding box center [310, 150] width 418 height 104
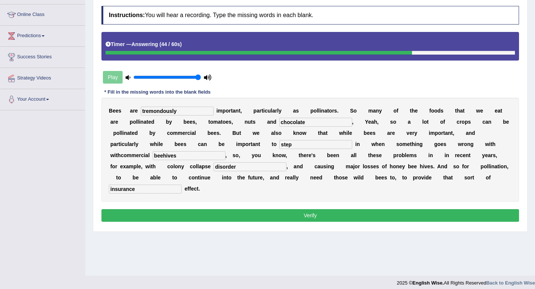
type input "tremondously"
click at [208, 211] on button "Verify" at bounding box center [310, 215] width 418 height 13
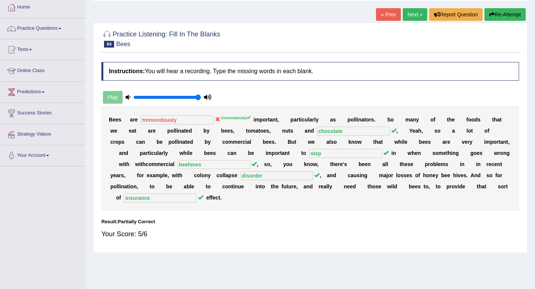
scroll to position [0, 0]
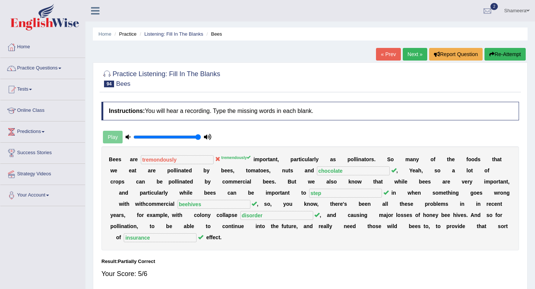
click at [372, 62] on div "Home Practice Listening: Fill In The Blanks Bees « Prev Next » Report Question …" at bounding box center [310, 186] width 450 height 372
click at [409, 55] on link "Next »" at bounding box center [415, 54] width 25 height 13
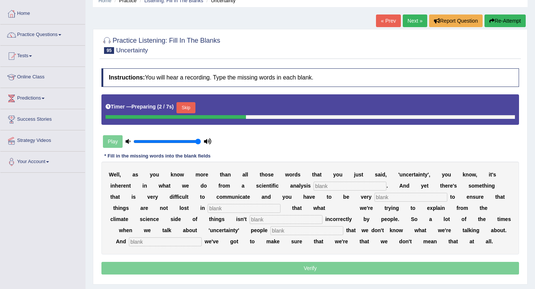
scroll to position [42, 0]
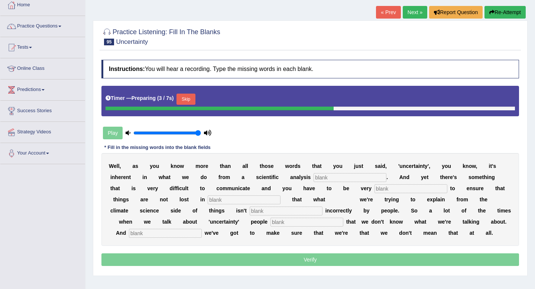
click at [193, 100] on button "Skip" at bounding box center [186, 99] width 19 height 11
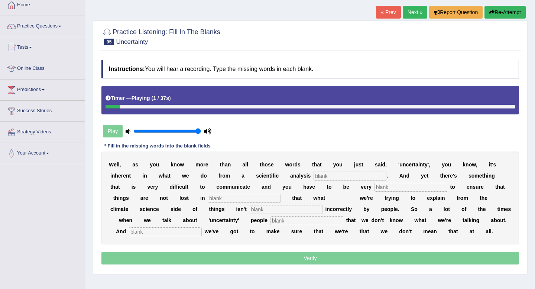
click at [327, 174] on input "text" at bounding box center [350, 176] width 73 height 9
type input "perspoecitve"
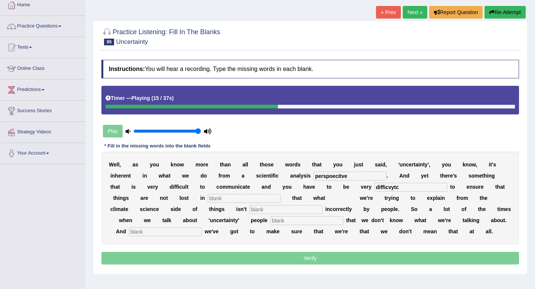
type input "difficvytc"
click at [210, 202] on input "text" at bounding box center [244, 198] width 73 height 9
type input "transaltion"
type input "interporeted"
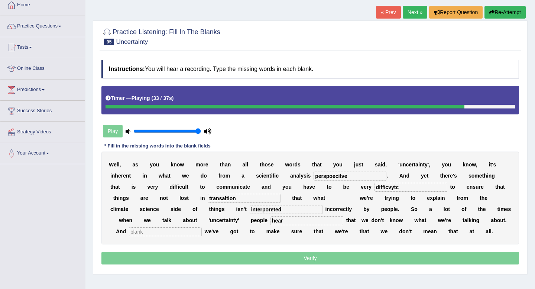
type input "hear"
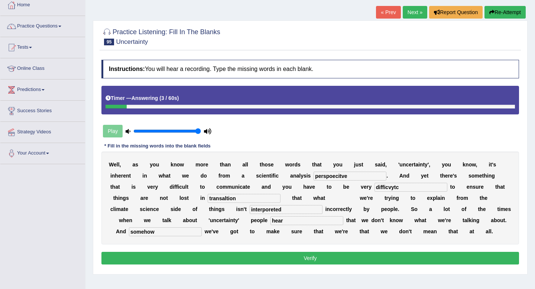
type input "somehow"
drag, startPoint x: 232, startPoint y: 210, endPoint x: 162, endPoint y: 200, distance: 71.3
click at [162, 200] on div "W e l l , a s y o u k n o w m o r e t h a n a l l t h o s e w o r d s t h a t y…" at bounding box center [310, 198] width 418 height 93
type input "interpreted"
drag, startPoint x: 210, startPoint y: 199, endPoint x: 149, endPoint y: 197, distance: 61.3
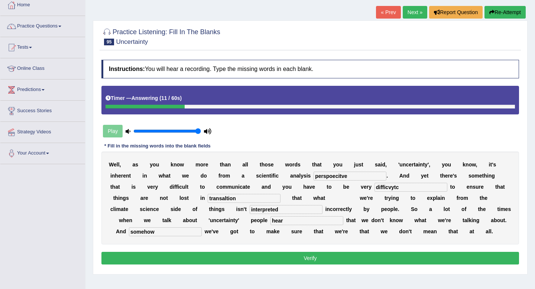
click at [149, 197] on div "W e l l , a s y o u k n o w m o r e t h a n a l l t h o s e w o r d s t h a t y…" at bounding box center [310, 198] width 418 height 93
type input "translation"
drag, startPoint x: 385, startPoint y: 187, endPoint x: 343, endPoint y: 187, distance: 41.6
click at [343, 187] on div "W e l l , a s y o u k n o w m o r e t h a n a l l t h o s e w o r d s t h a t y…" at bounding box center [310, 198] width 418 height 93
type input "difficult"
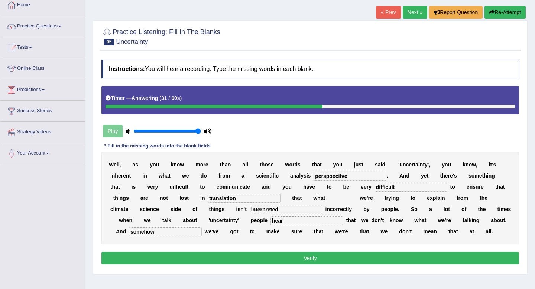
drag, startPoint x: 352, startPoint y: 177, endPoint x: 290, endPoint y: 170, distance: 62.0
click at [290, 170] on div "W e l l , a s y o u k n o w m o r e t h a n a l l t h o s e w o r d s t h a t y…" at bounding box center [310, 198] width 418 height 93
type input "perspective"
click at [287, 256] on button "Verify" at bounding box center [310, 258] width 418 height 13
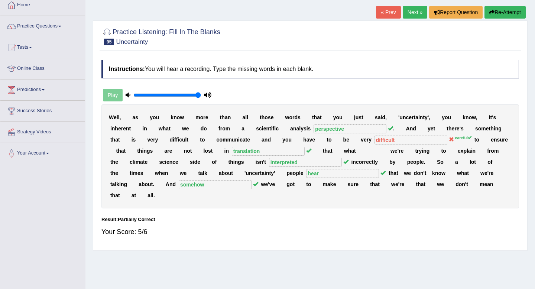
scroll to position [0, 0]
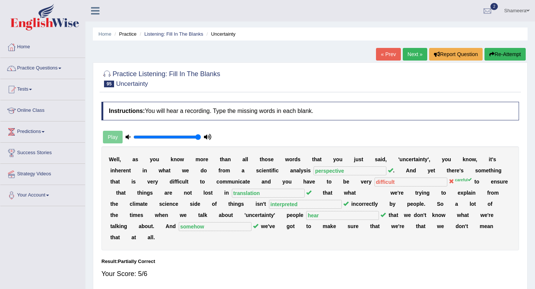
click at [407, 51] on link "Next »" at bounding box center [415, 54] width 25 height 13
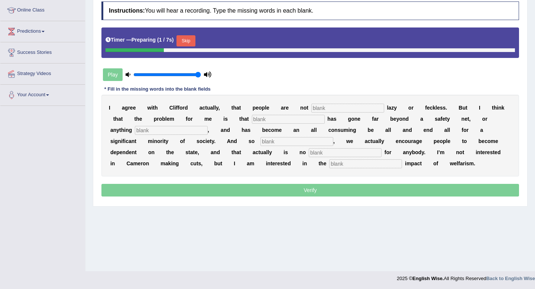
scroll to position [101, 0]
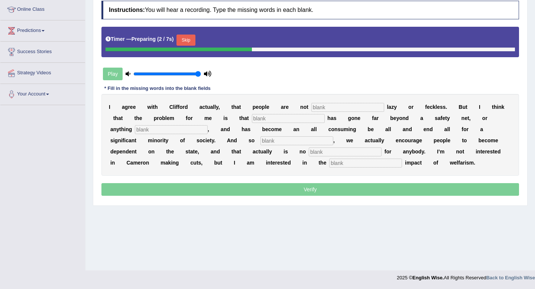
click at [191, 37] on button "Skip" at bounding box center [186, 40] width 19 height 11
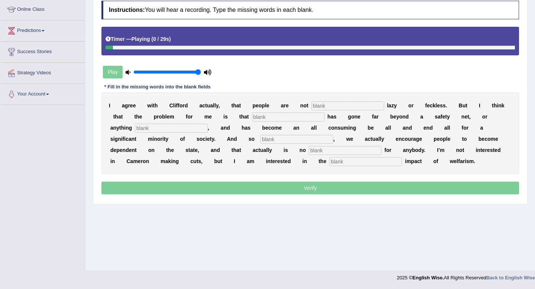
click at [319, 107] on input "text" at bounding box center [347, 105] width 73 height 9
type input "naurally"
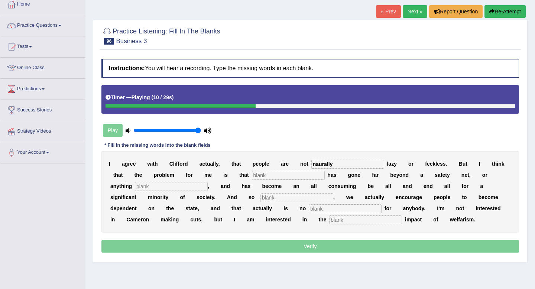
scroll to position [0, 0]
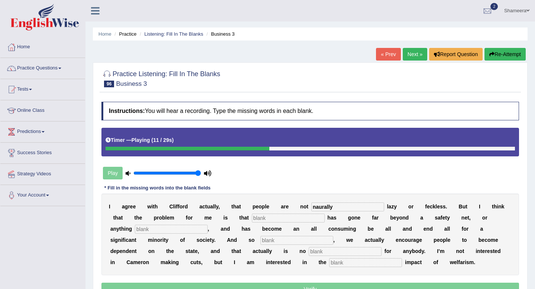
click at [489, 56] on icon "button" at bounding box center [491, 54] width 5 height 5
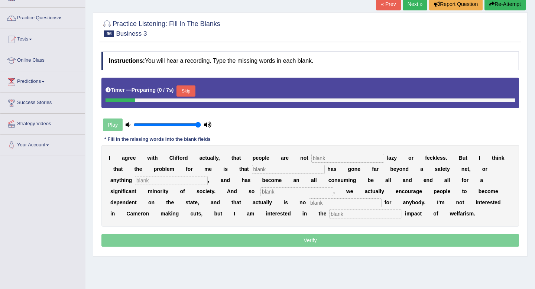
scroll to position [101, 0]
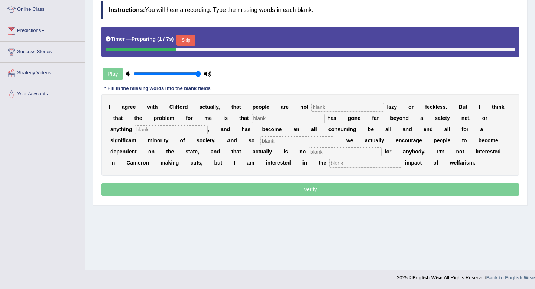
click at [194, 43] on button "Skip" at bounding box center [186, 40] width 19 height 11
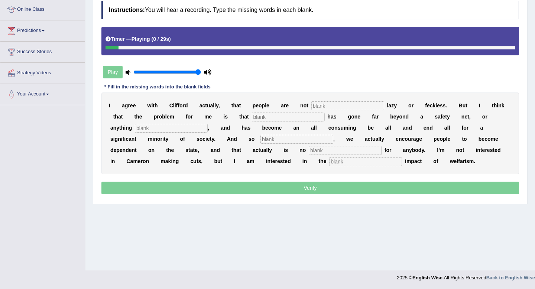
click at [324, 102] on input "text" at bounding box center [347, 105] width 73 height 9
type input "naturally"
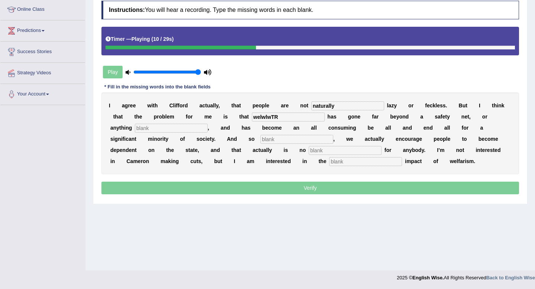
type input "welwlwTR"
type input "COMPASSIONATE"
click at [260, 142] on input "text" at bounding box center [296, 139] width 73 height 9
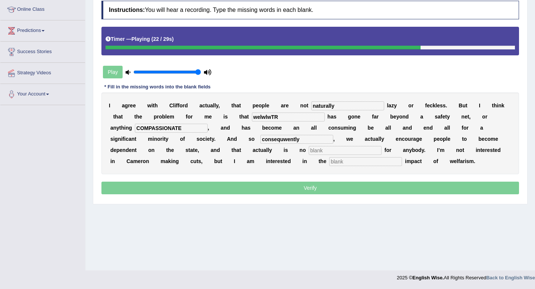
type input "consequwently"
type input "good"
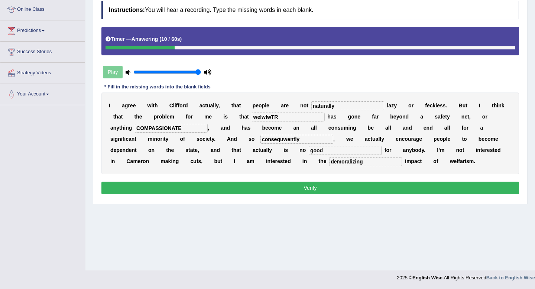
click at [329, 162] on input "demoralizing" at bounding box center [365, 161] width 73 height 9
type input "demoralising"
drag, startPoint x: 267, startPoint y: 142, endPoint x: 201, endPoint y: 138, distance: 65.9
click at [201, 138] on div "I a g r e e w i t h C l i f f o r d a c t u a l l y , t h a t p e o p l e a r e…" at bounding box center [310, 134] width 418 height 82
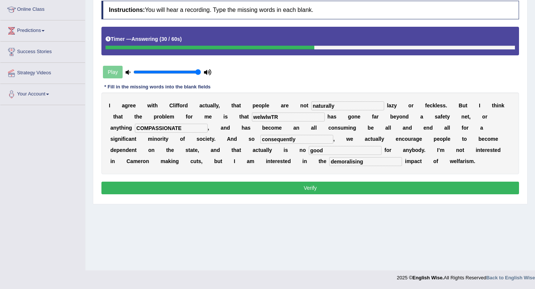
type input "consequently"
drag, startPoint x: 162, startPoint y: 126, endPoint x: 94, endPoint y: 122, distance: 67.8
click at [94, 122] on div "Practice Listening: Fill In The Blanks 96 Business 3 Instructions: You will hea…" at bounding box center [310, 82] width 435 height 243
type input "compassionate"
drag, startPoint x: 280, startPoint y: 119, endPoint x: 236, endPoint y: 118, distance: 43.9
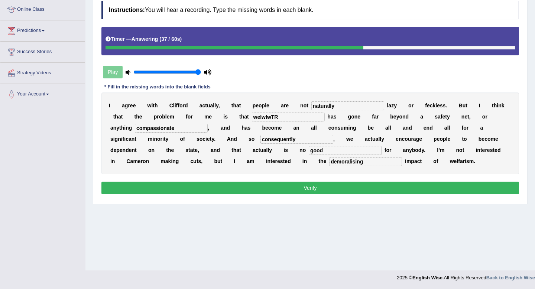
click at [236, 118] on div "I a g r e e w i t h C l i f f o r d a c t u a l l y , t h a t p e o p l e a r e…" at bounding box center [310, 134] width 418 height 82
type input "welfare"
click at [309, 187] on button "Verify" at bounding box center [310, 188] width 418 height 13
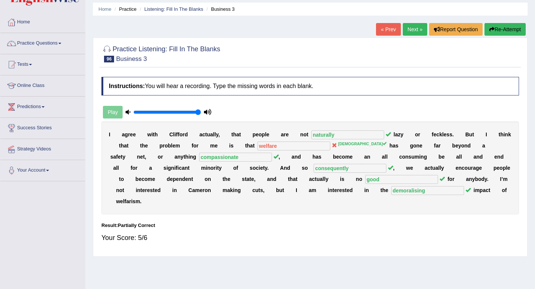
scroll to position [0, 0]
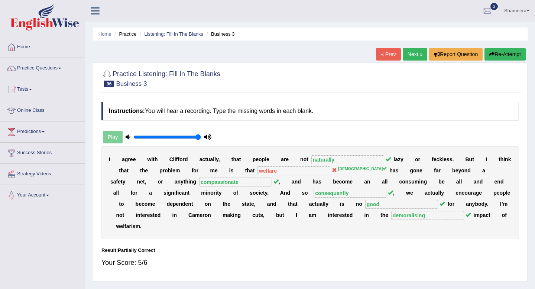
click at [503, 60] on button "Re-Attempt" at bounding box center [505, 54] width 41 height 13
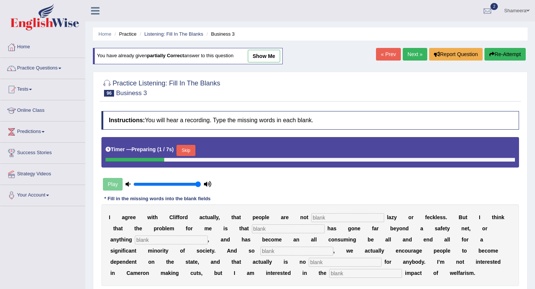
click at [188, 153] on button "Skip" at bounding box center [186, 150] width 19 height 11
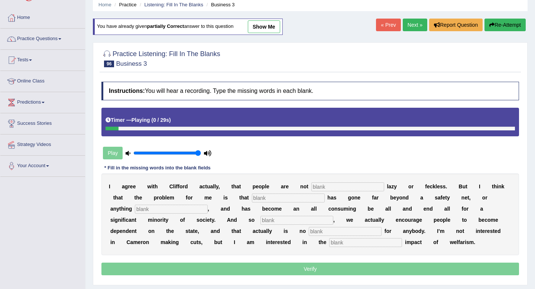
scroll to position [50, 0]
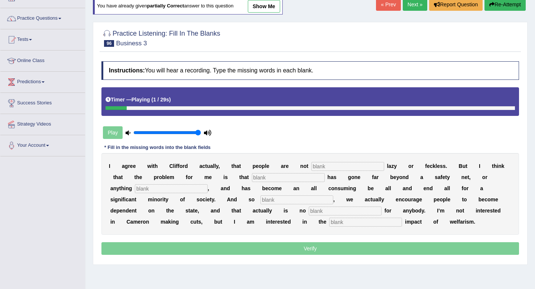
click at [323, 168] on input "text" at bounding box center [347, 166] width 73 height 9
type input "natuarlly"
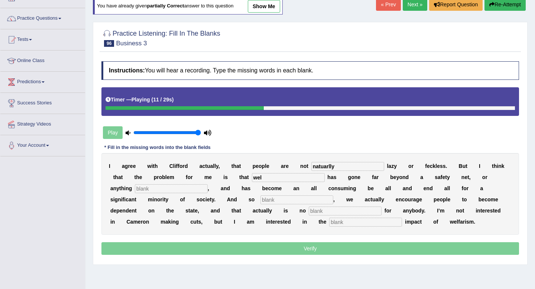
type input "wel"
click at [255, 103] on div "Timer — Playing ( 11 / 29s )" at bounding box center [311, 99] width 410 height 13
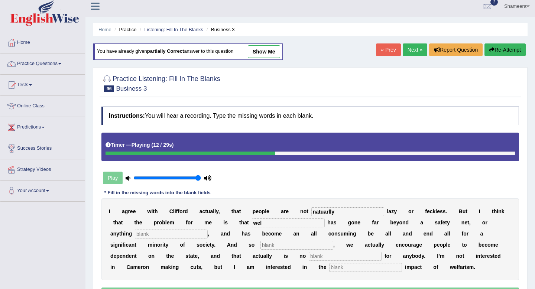
scroll to position [0, 0]
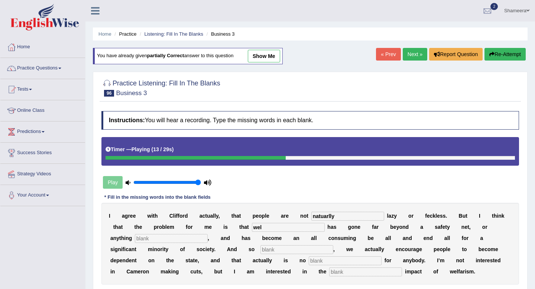
click at [510, 51] on button "Re-Attempt" at bounding box center [505, 54] width 41 height 13
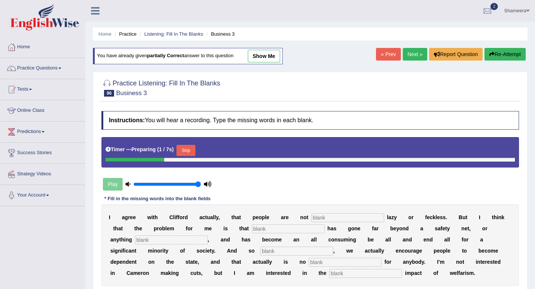
click at [195, 151] on button "Skip" at bounding box center [186, 150] width 19 height 11
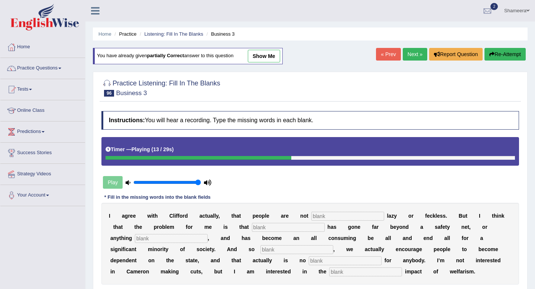
click at [412, 56] on link "Next »" at bounding box center [415, 54] width 25 height 13
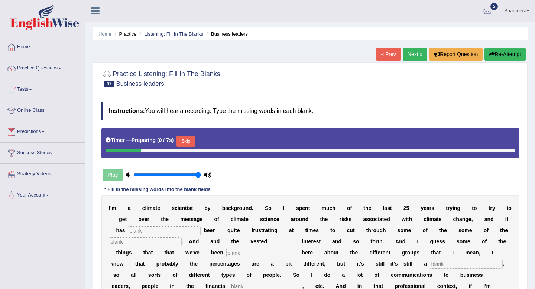
scroll to position [101, 0]
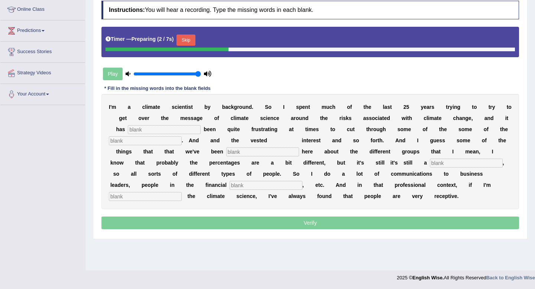
click at [195, 38] on button "Skip" at bounding box center [186, 40] width 19 height 11
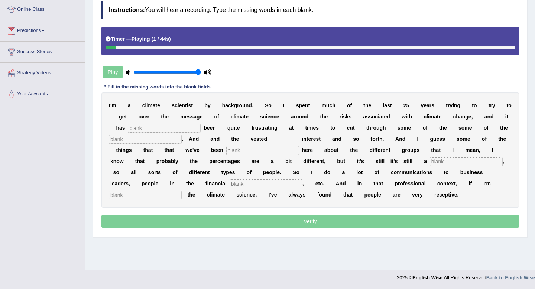
click at [177, 127] on input "text" at bounding box center [164, 128] width 73 height 9
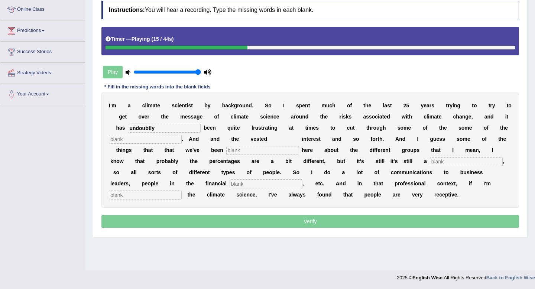
type input "undoubtly"
type input "retrict"
type input "hearing"
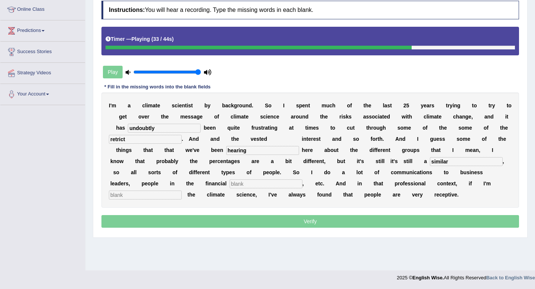
type input "similar"
type input "sector"
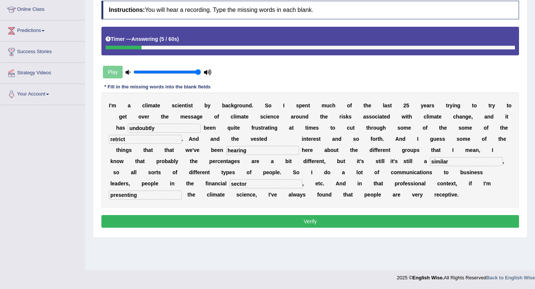
type input "presenting"
drag, startPoint x: 137, startPoint y: 140, endPoint x: 74, endPoint y: 137, distance: 63.2
click at [74, 137] on div "Toggle navigation Home Practice Questions Speaking Practice Read Aloud Repeat S…" at bounding box center [267, 92] width 535 height 386
click at [177, 126] on input "undoubtly" at bounding box center [164, 128] width 73 height 9
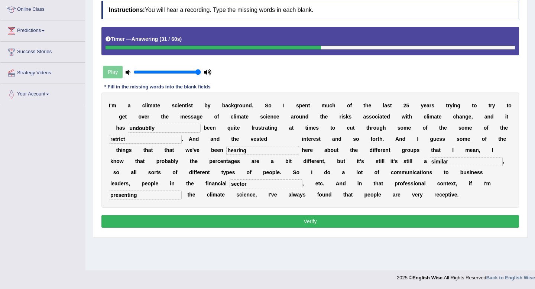
click at [138, 140] on input "retrict" at bounding box center [145, 139] width 73 height 9
type input "restrict"
click at [257, 220] on button "Verify" at bounding box center [310, 221] width 418 height 13
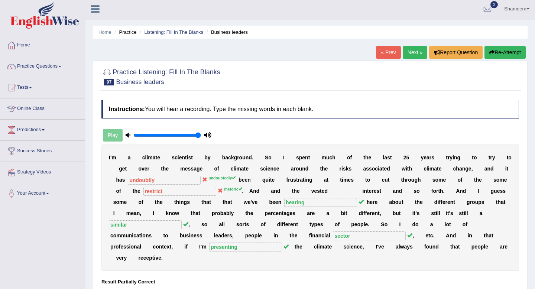
scroll to position [0, 0]
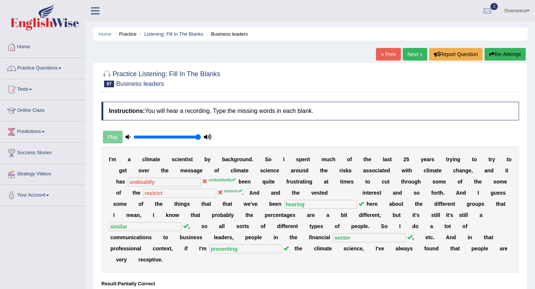
click at [504, 54] on button "Re-Attempt" at bounding box center [505, 54] width 41 height 13
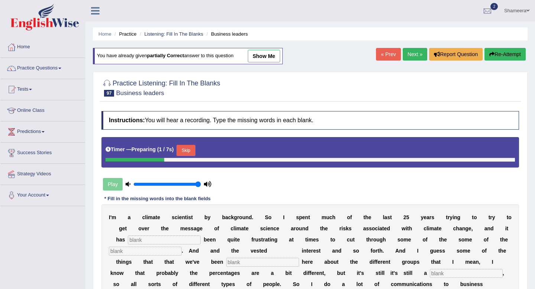
click at [185, 149] on button "Skip" at bounding box center [186, 150] width 19 height 11
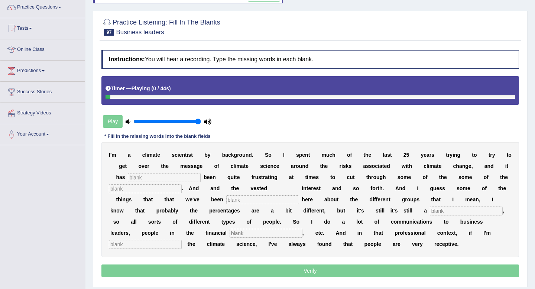
scroll to position [80, 0]
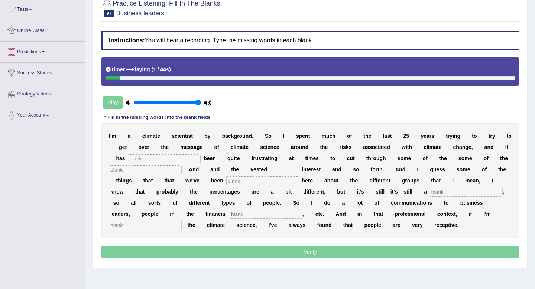
click at [161, 160] on input "text" at bounding box center [164, 158] width 73 height 9
type input "undoubtlde;y"
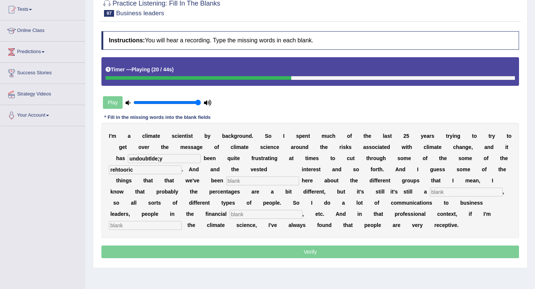
type input "rehtooric"
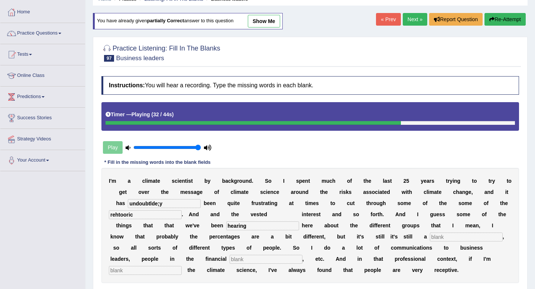
scroll to position [20, 0]
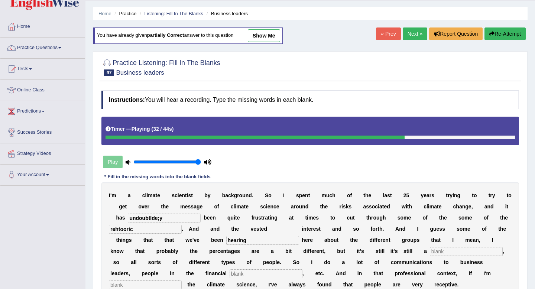
type input "hearing"
click at [268, 41] on link "show me" at bounding box center [264, 35] width 32 height 13
type input "undoubtly"
type input "restrict"
type input "similar"
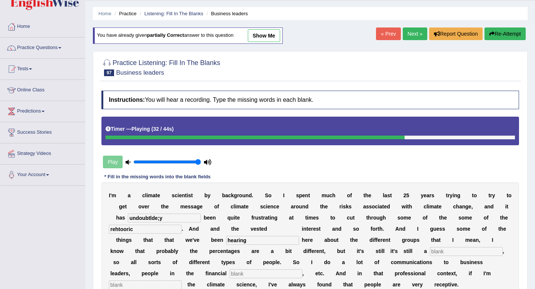
type input "sector"
type input "presenting"
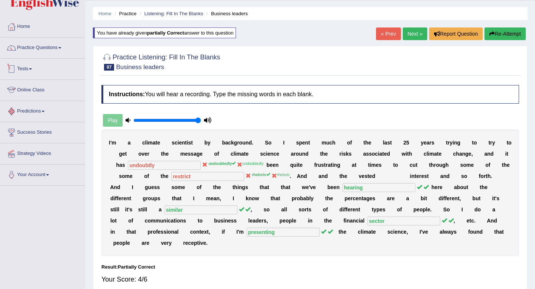
click at [53, 55] on link "Practice Questions" at bounding box center [42, 47] width 85 height 19
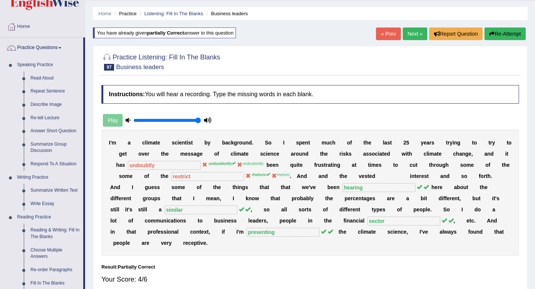
click at [211, 64] on h2 "Practice Listening: Fill In The Blanks 97 Business leaders" at bounding box center [160, 61] width 119 height 19
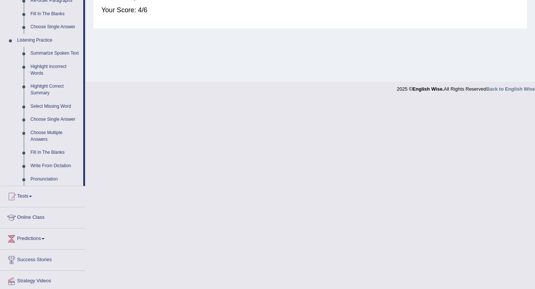
scroll to position [321, 0]
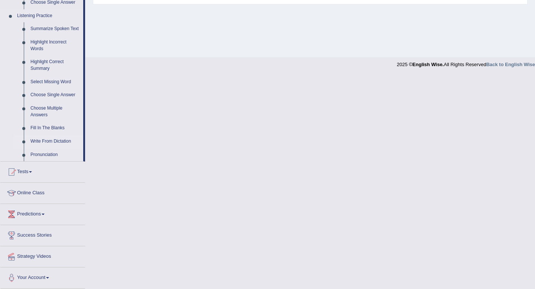
click at [40, 141] on link "Write From Dictation" at bounding box center [55, 141] width 56 height 13
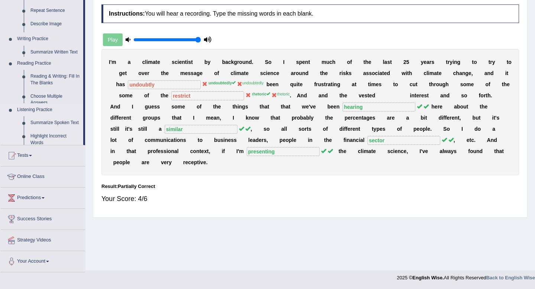
scroll to position [101, 0]
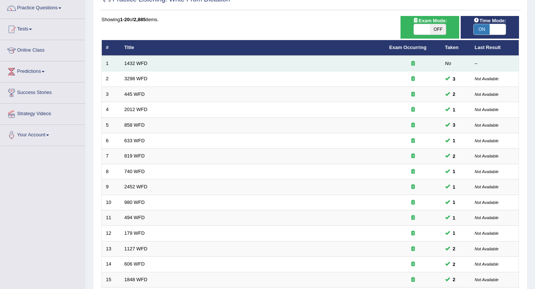
scroll to position [203, 0]
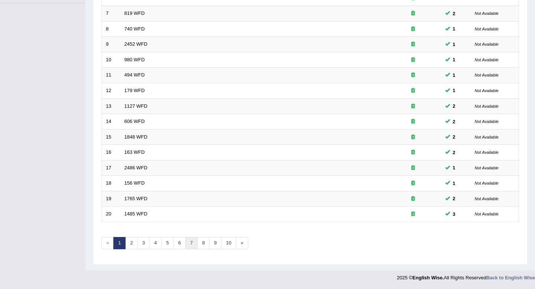
click at [188, 242] on link "7" at bounding box center [191, 243] width 12 height 12
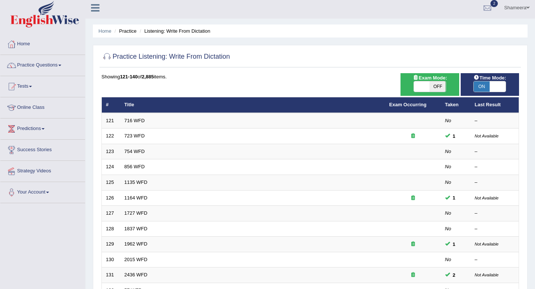
scroll to position [203, 0]
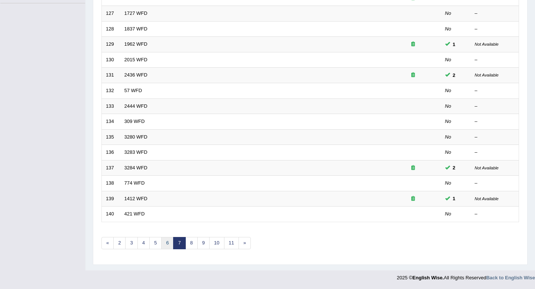
click at [171, 245] on link "6" at bounding box center [167, 243] width 12 height 12
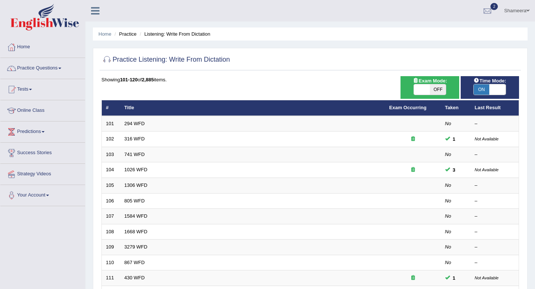
scroll to position [203, 0]
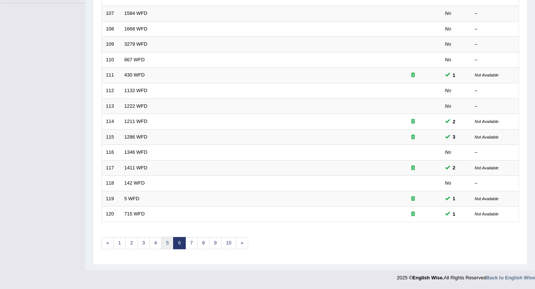
click at [162, 246] on link "5" at bounding box center [167, 243] width 12 height 12
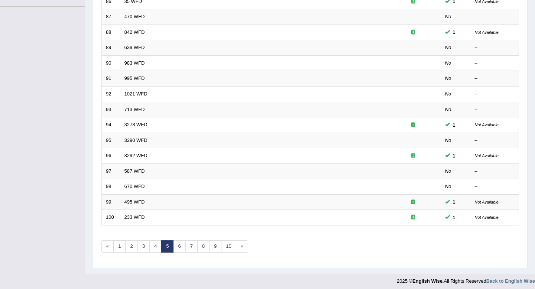
scroll to position [203, 0]
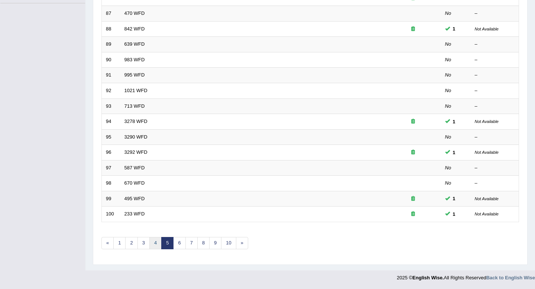
click at [155, 244] on link "4" at bounding box center [155, 243] width 12 height 12
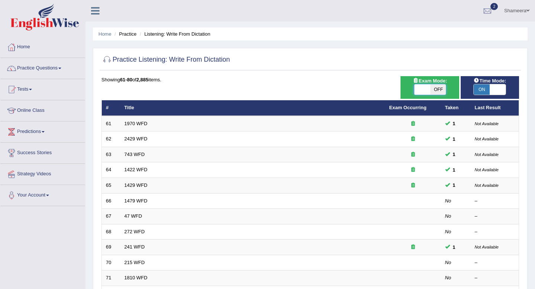
click at [427, 89] on span at bounding box center [422, 89] width 16 height 10
click at [433, 90] on span "OFF" at bounding box center [438, 89] width 16 height 10
checkbox input "true"
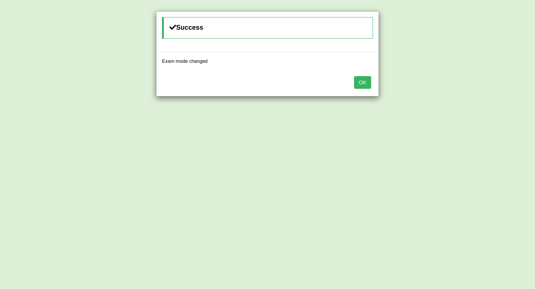
click at [363, 87] on button "OK" at bounding box center [362, 82] width 17 height 13
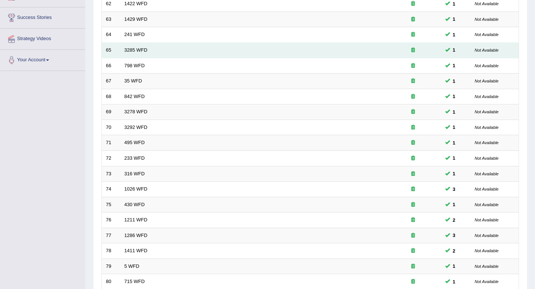
scroll to position [203, 0]
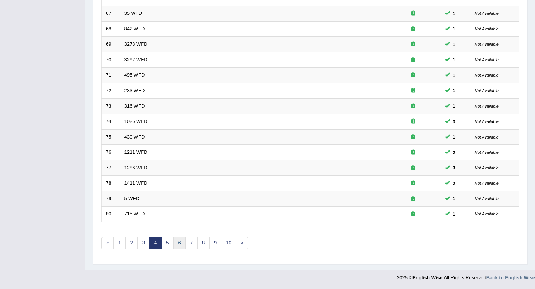
click at [183, 248] on link "6" at bounding box center [179, 243] width 12 height 12
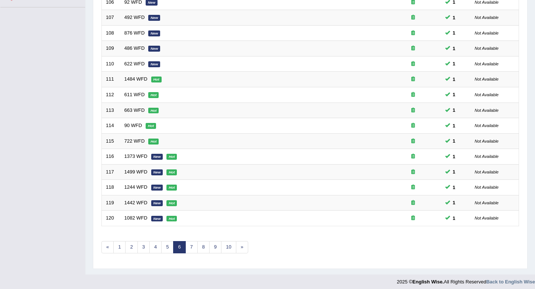
scroll to position [203, 0]
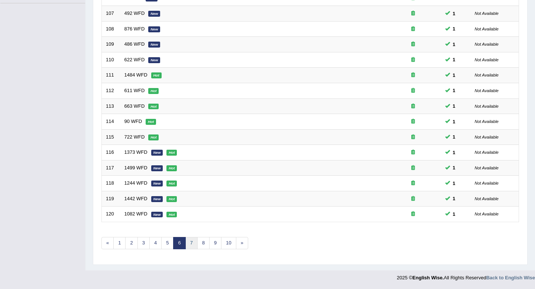
click at [191, 247] on link "7" at bounding box center [191, 243] width 12 height 12
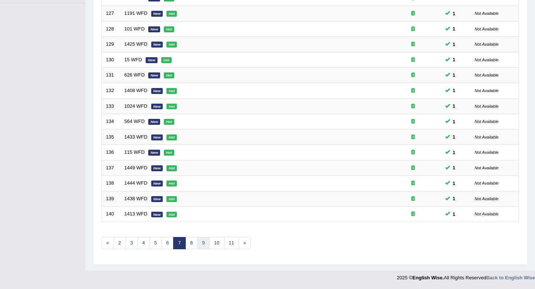
click at [200, 242] on link "9" at bounding box center [203, 243] width 12 height 12
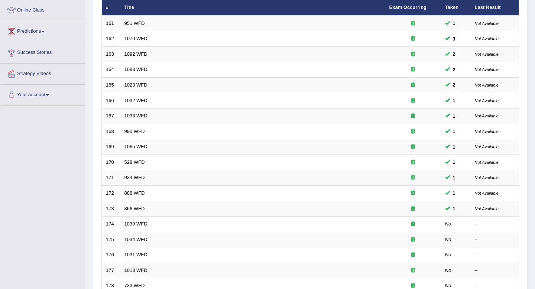
scroll to position [203, 0]
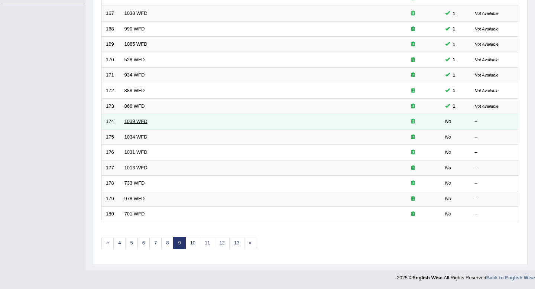
click at [135, 123] on link "1039 WFD" at bounding box center [135, 122] width 23 height 6
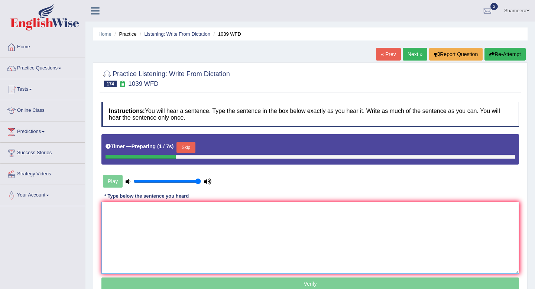
click at [171, 223] on textarea at bounding box center [310, 238] width 418 height 72
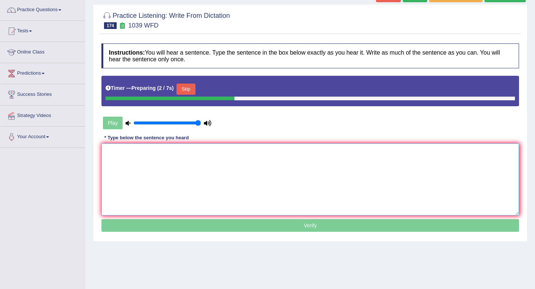
scroll to position [62, 0]
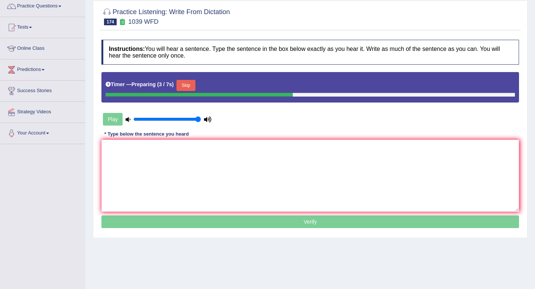
click at [188, 78] on div "Timer — Preparing ( 3 / 7s ) Skip" at bounding box center [310, 87] width 418 height 30
click at [188, 84] on button "Skip" at bounding box center [186, 85] width 19 height 11
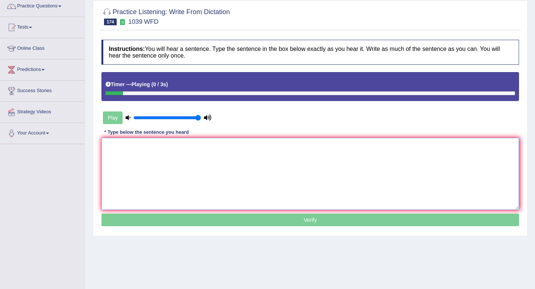
click at [179, 177] on textarea at bounding box center [310, 174] width 418 height 72
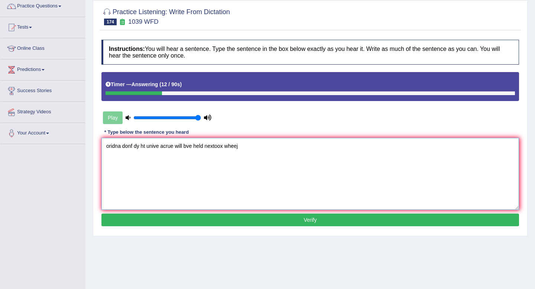
type textarea "oridna donf dy ht unive acrue will bve held nextoox wheej"
